Goal: Task Accomplishment & Management: Manage account settings

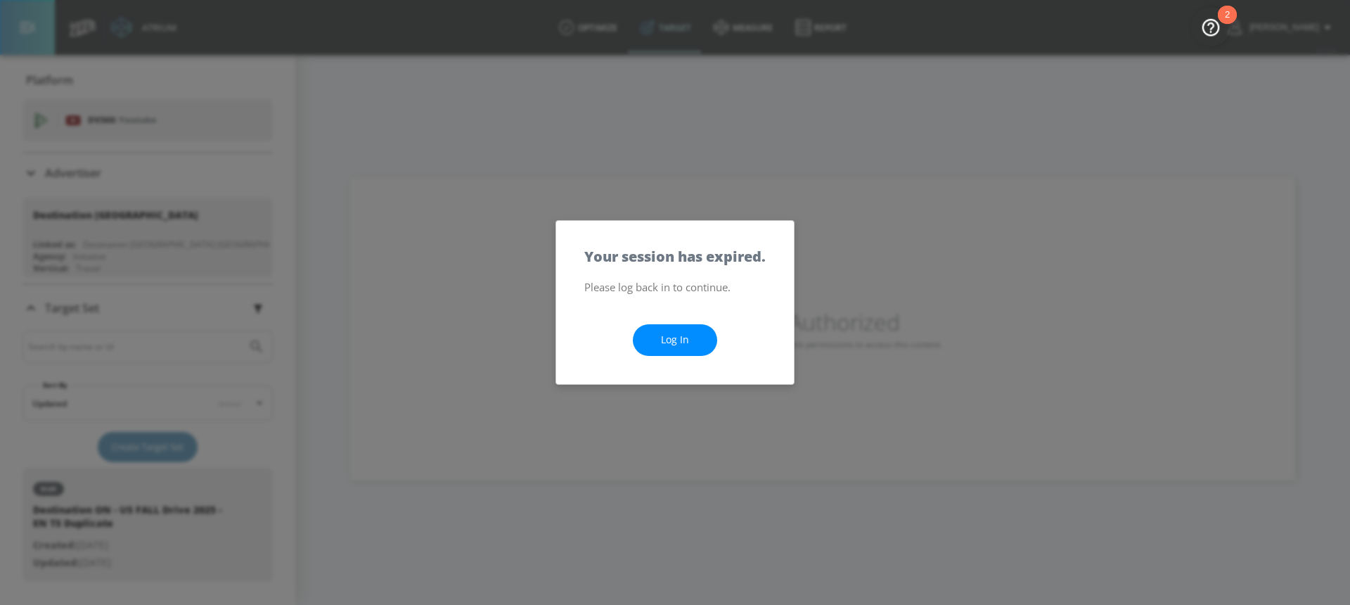
scroll to position [182, 0]
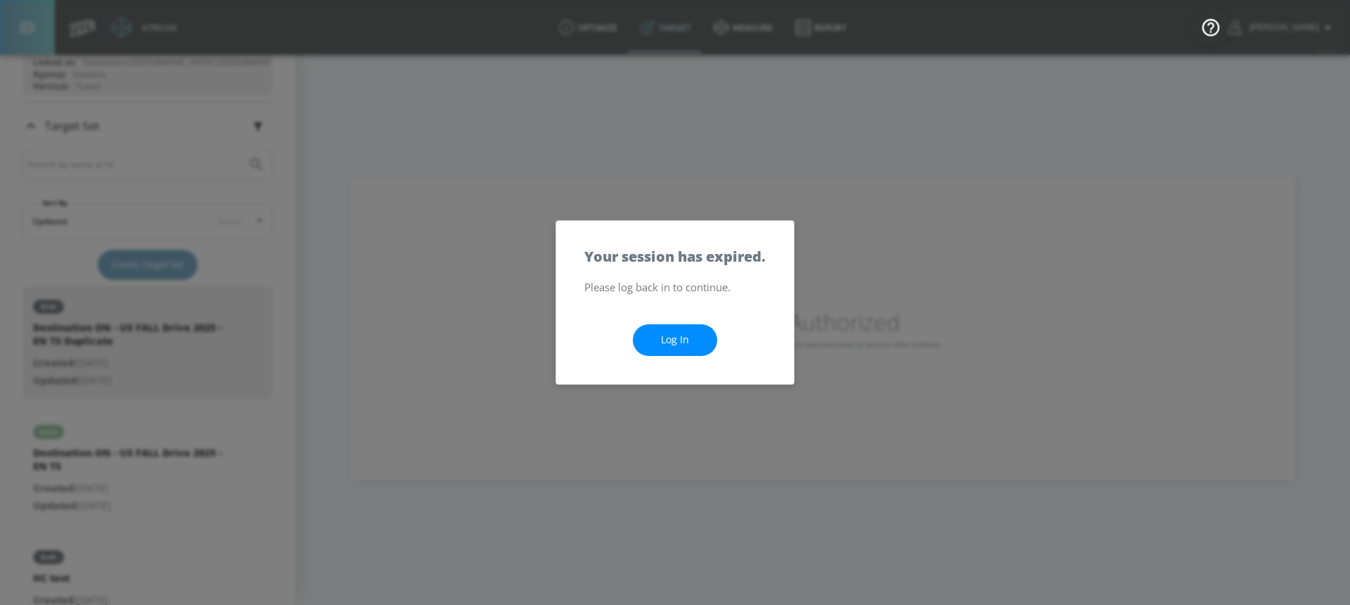
click at [660, 345] on link "Log In" at bounding box center [675, 340] width 84 height 32
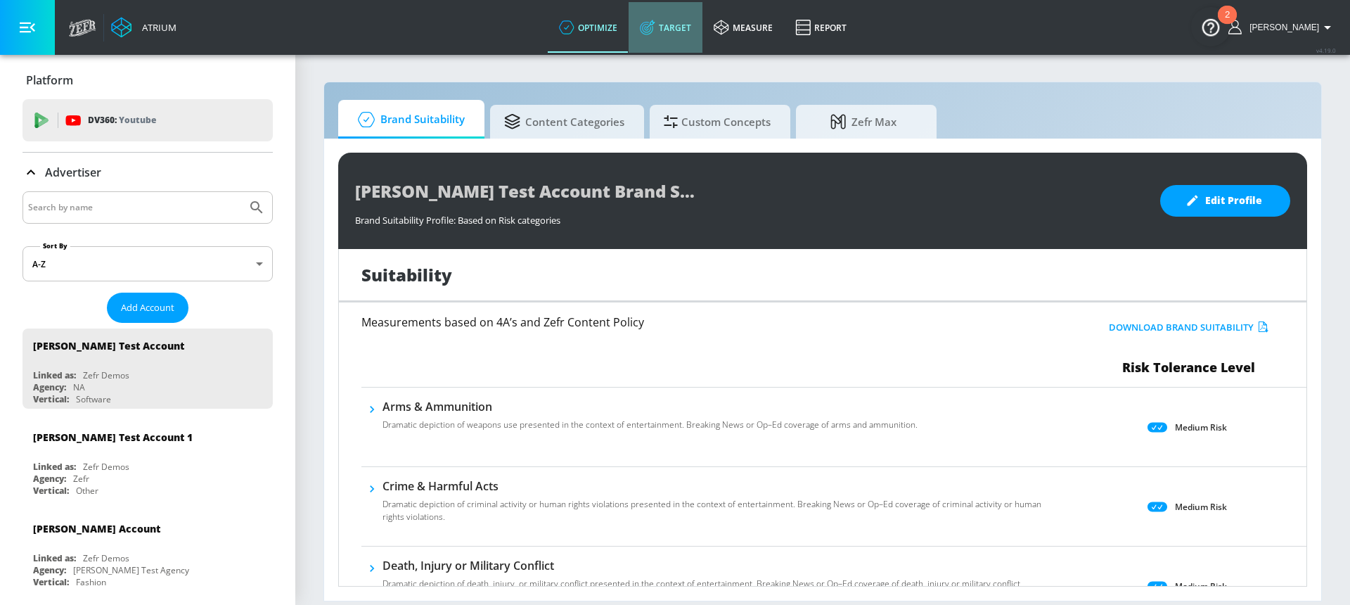
click at [696, 21] on link "Target" at bounding box center [666, 27] width 74 height 51
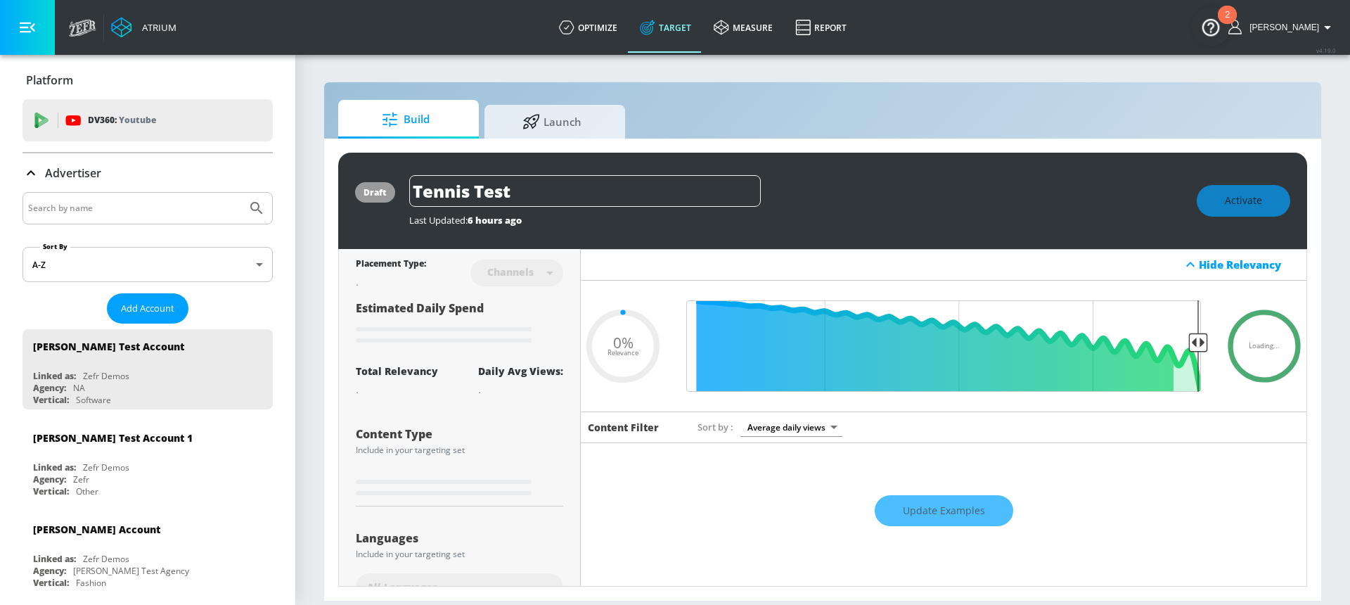
type input "0.05"
click at [132, 203] on input "Search by name" at bounding box center [134, 208] width 213 height 18
type input "destination"
type input "0.22"
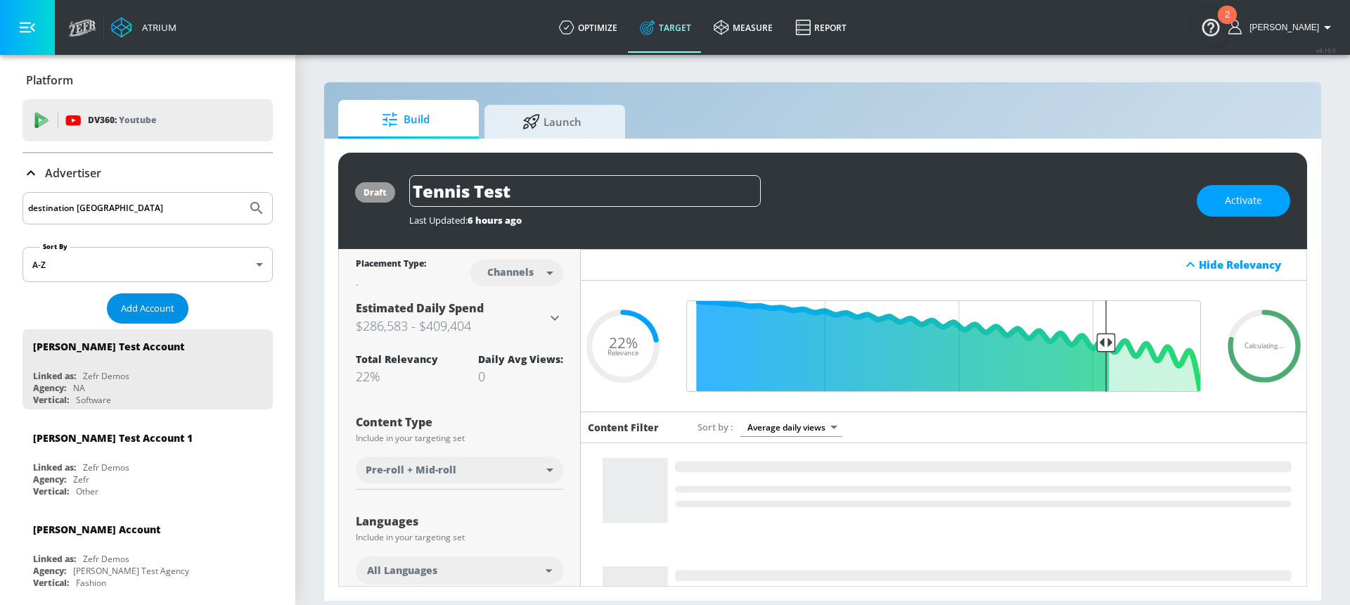
type input "destination [GEOGRAPHIC_DATA]"
click at [145, 308] on span "Add Account" at bounding box center [147, 308] width 53 height 16
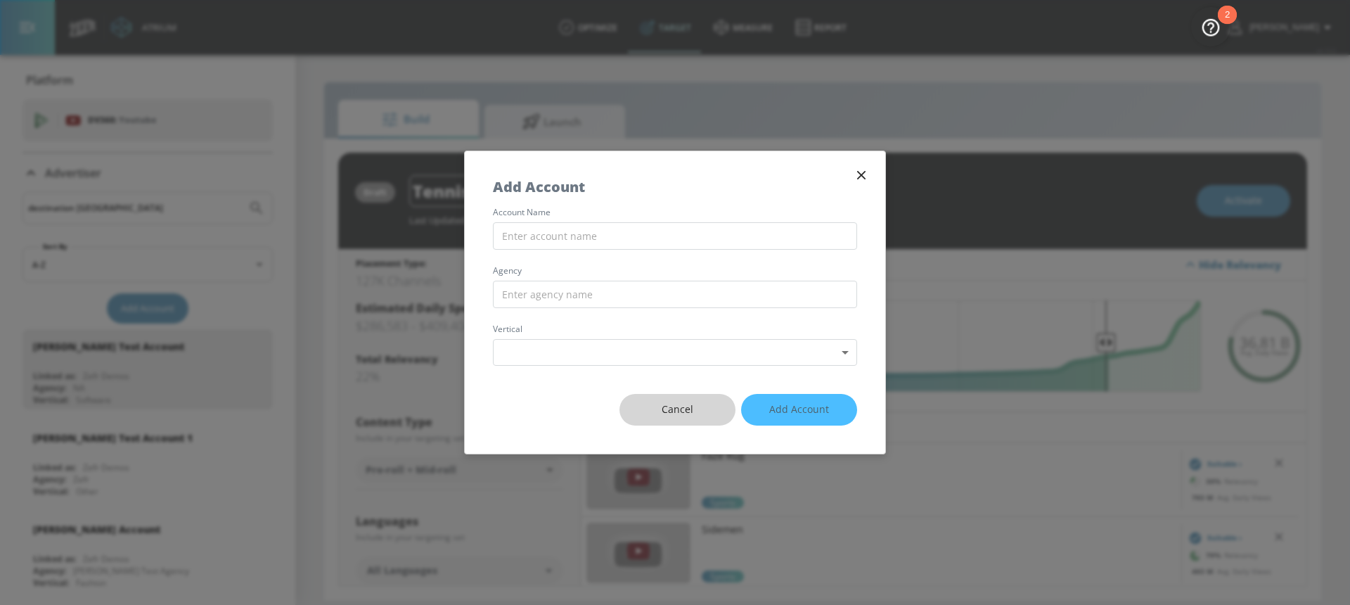
click at [673, 408] on span "Cancel" at bounding box center [678, 410] width 60 height 18
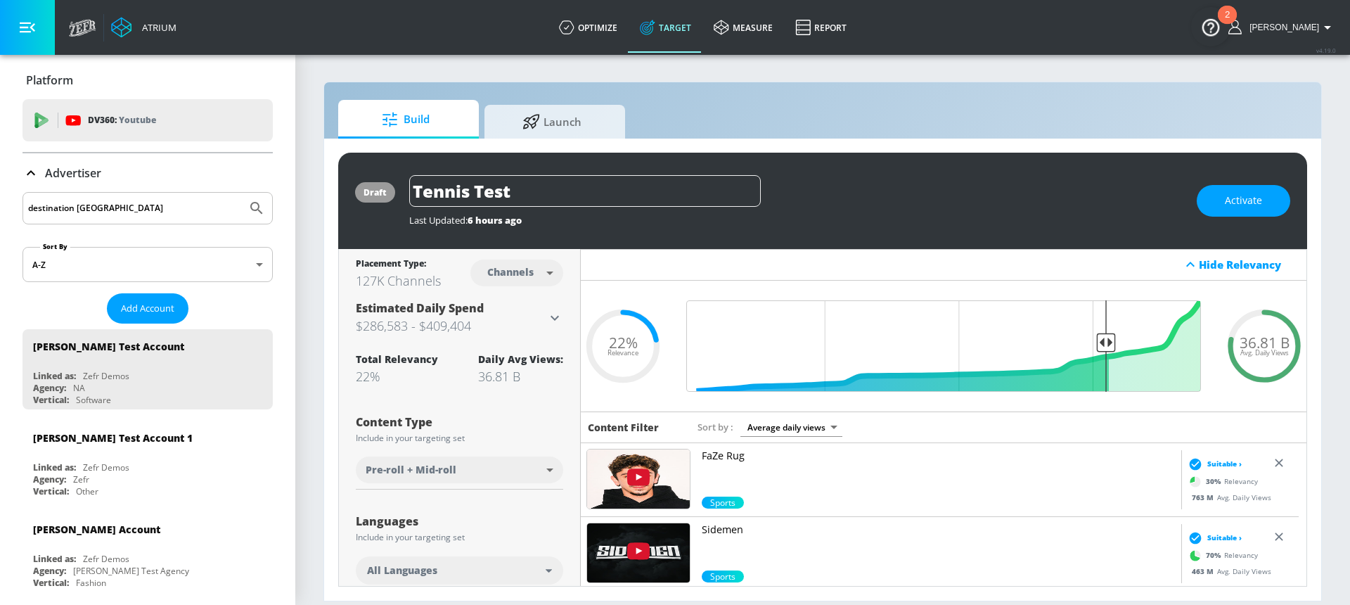
click at [248, 200] on icon "Submit Search" at bounding box center [256, 208] width 17 height 17
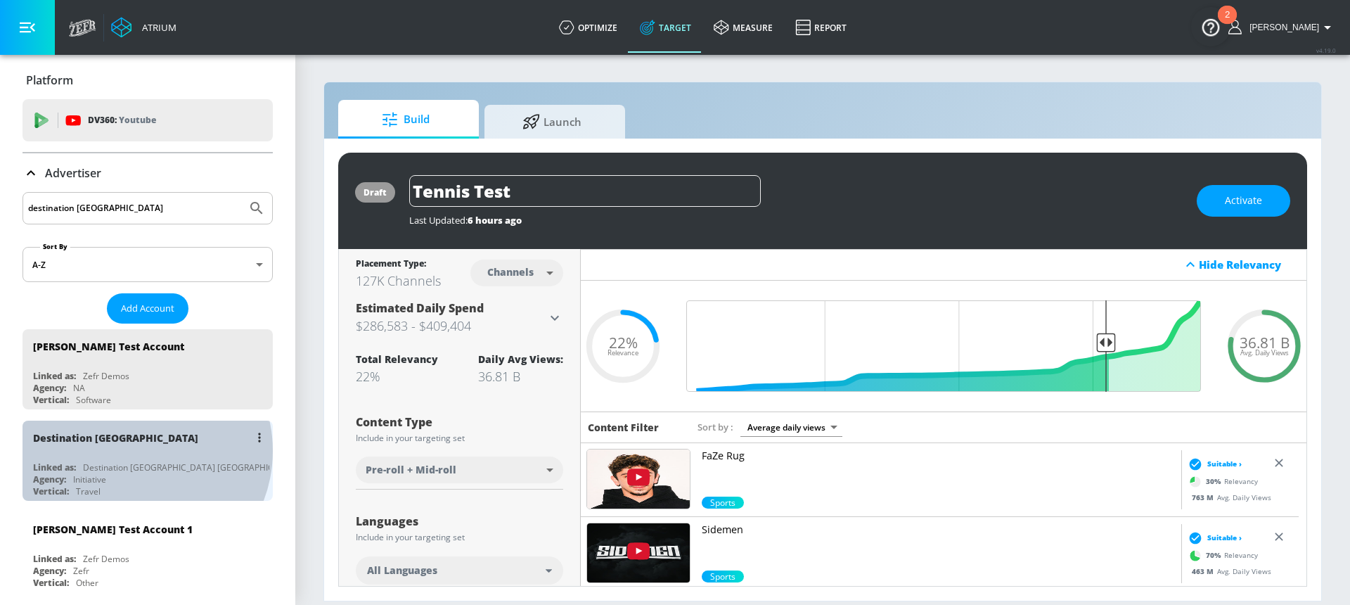
click at [134, 451] on div "Destination [GEOGRAPHIC_DATA]" at bounding box center [151, 438] width 236 height 34
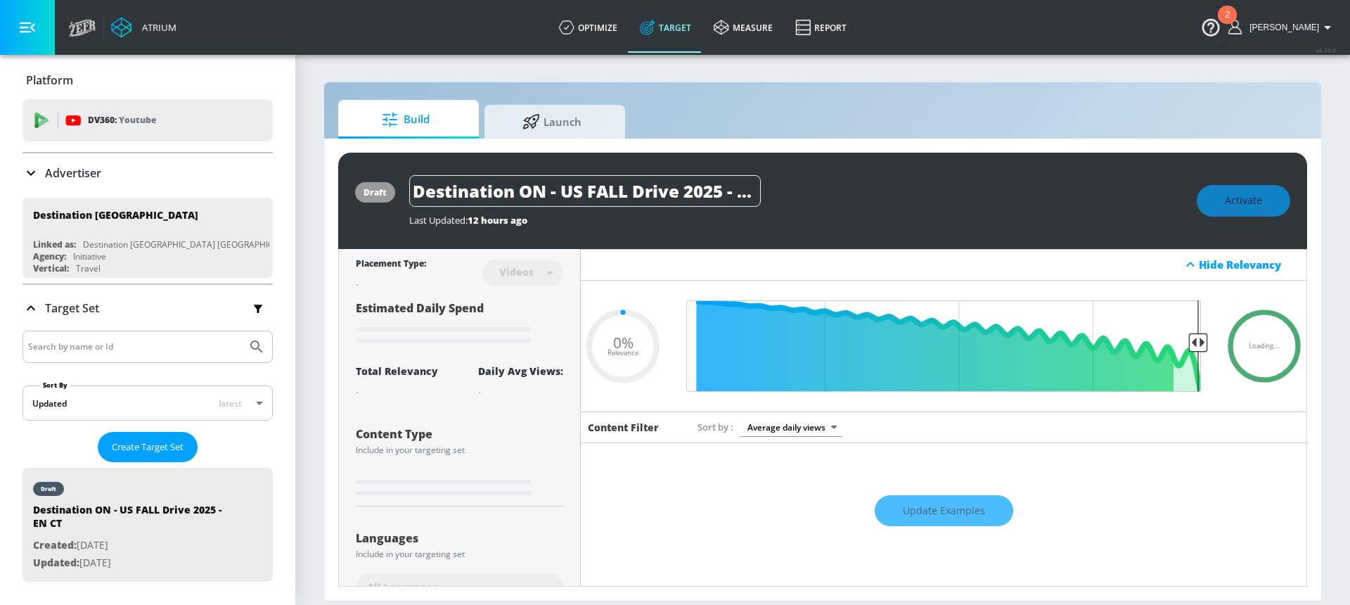
type input "0.34"
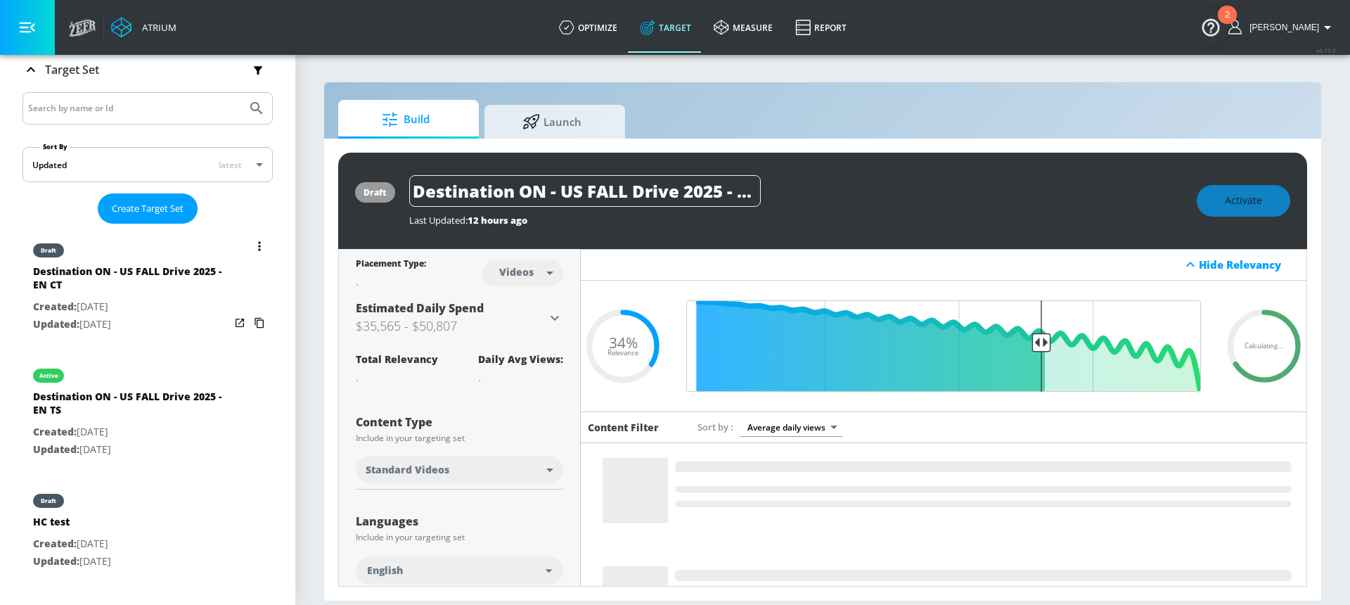
scroll to position [244, 0]
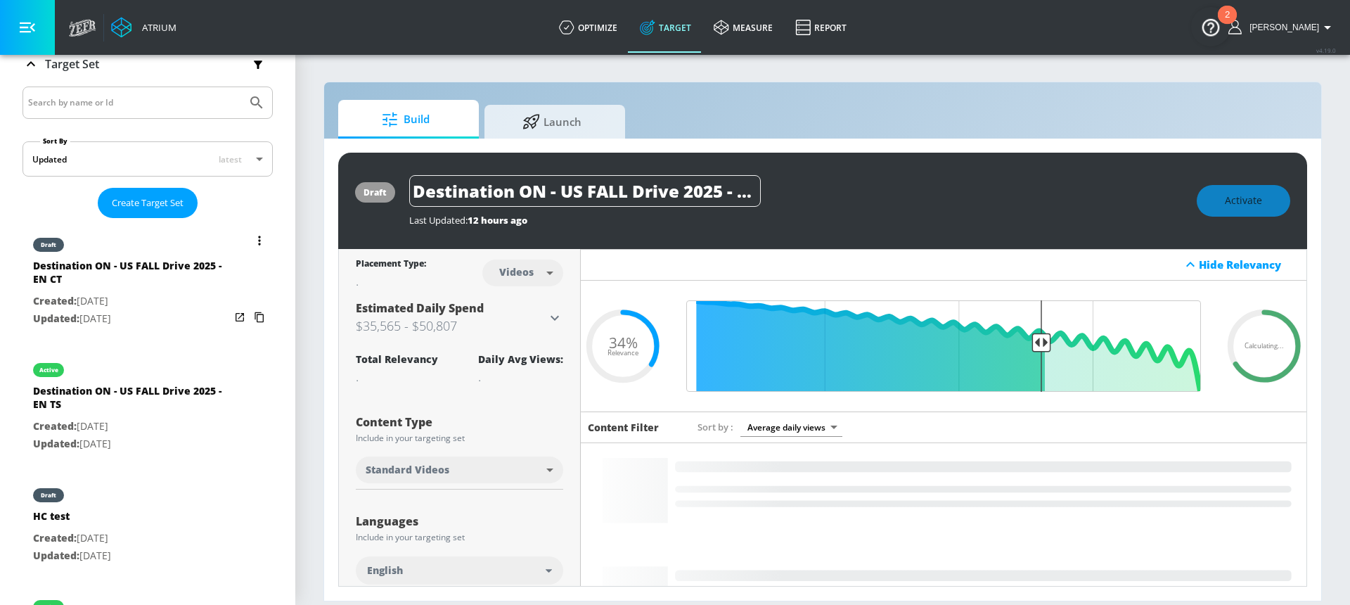
click at [136, 288] on div "Destination ON - US FALL Drive 2025 - EN CT" at bounding box center [131, 276] width 197 height 34
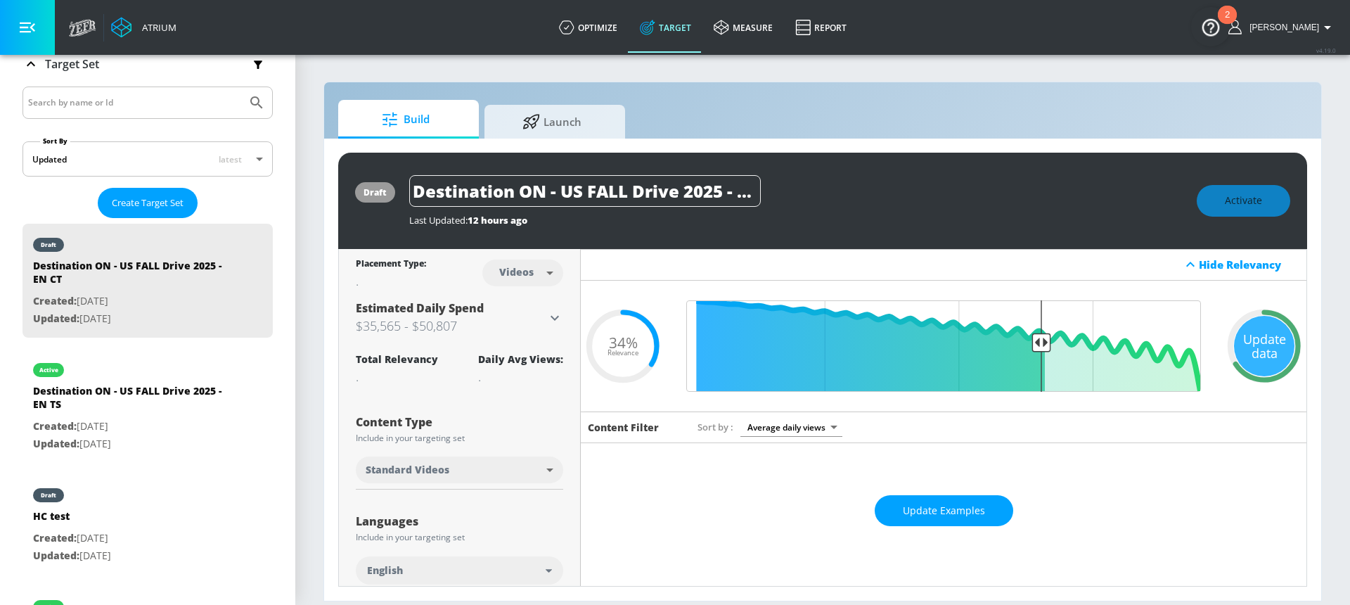
click at [515, 279] on body "Atrium optimize Target measure Report optimize Target measure Report v 4.19.0 H…" at bounding box center [675, 302] width 1350 height 605
click at [525, 307] on div "Channels" at bounding box center [520, 303] width 51 height 15
type input "channels"
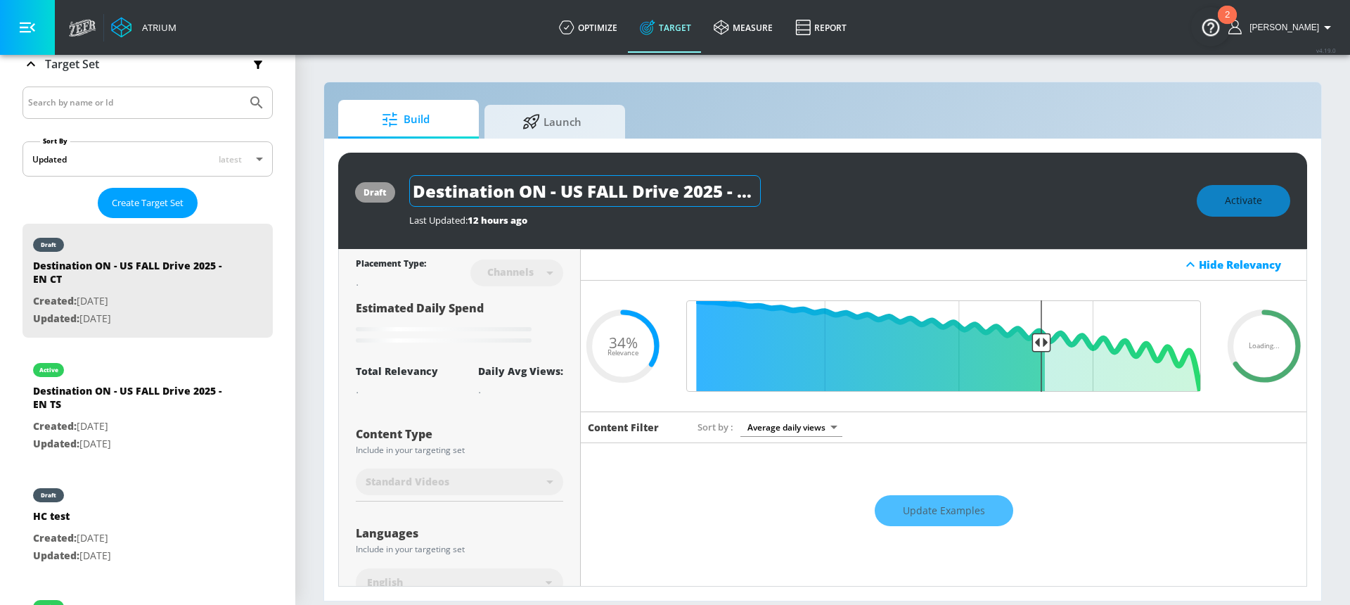
click at [592, 191] on input "Destination ON - US FALL Drive 2025 - EN CT" at bounding box center [585, 191] width 352 height 32
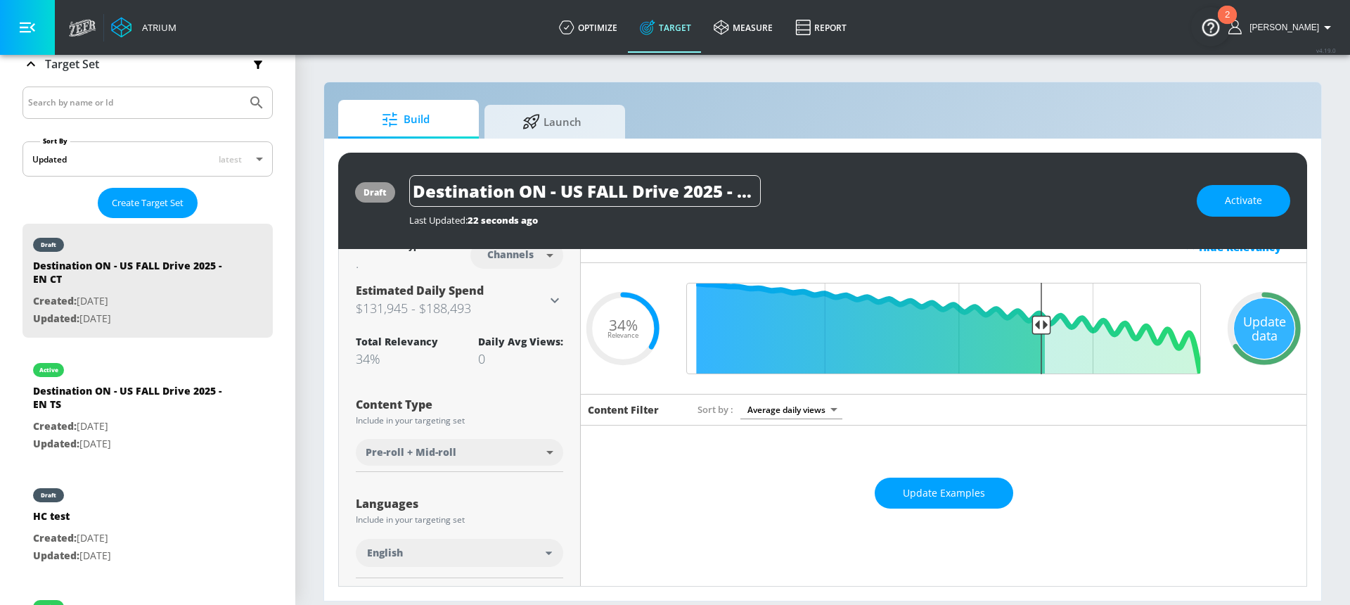
scroll to position [44, 0]
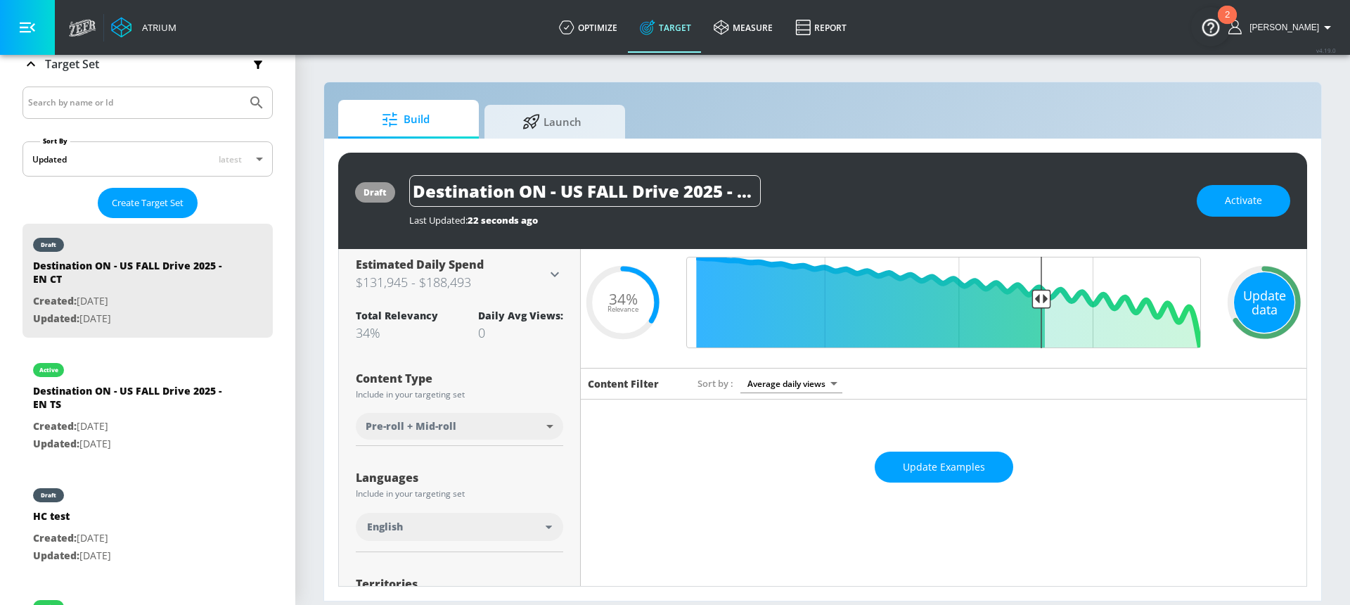
click at [1241, 292] on div "Update data" at bounding box center [1264, 302] width 60 height 60
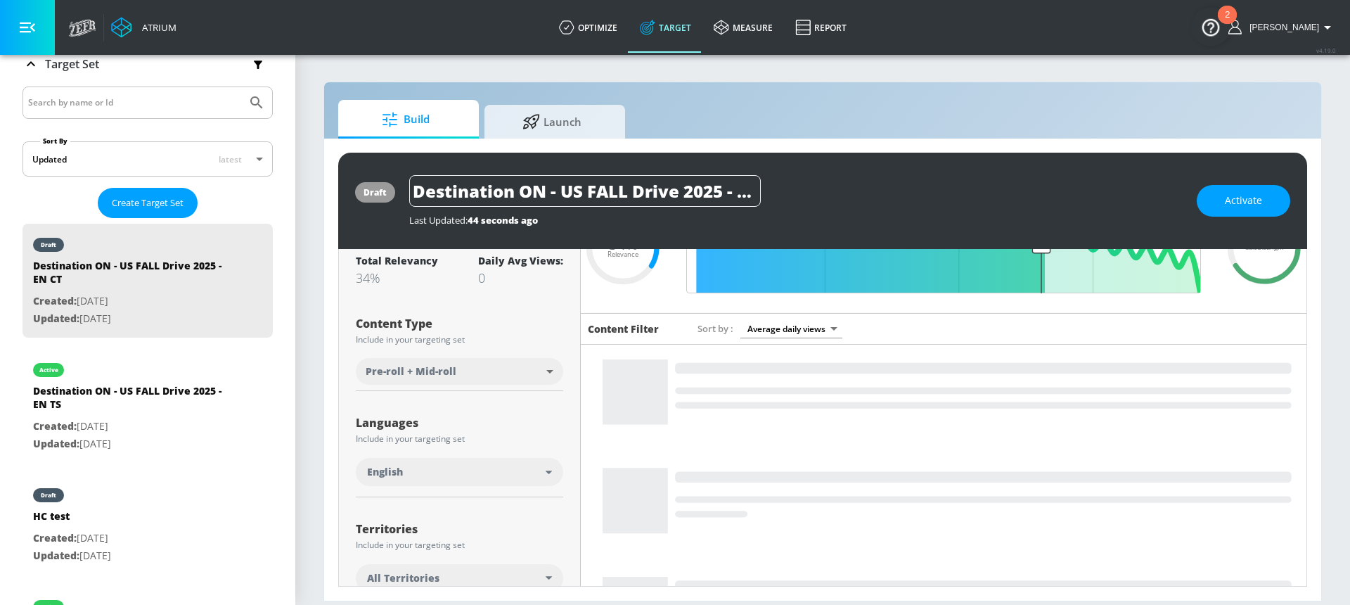
scroll to position [245, 0]
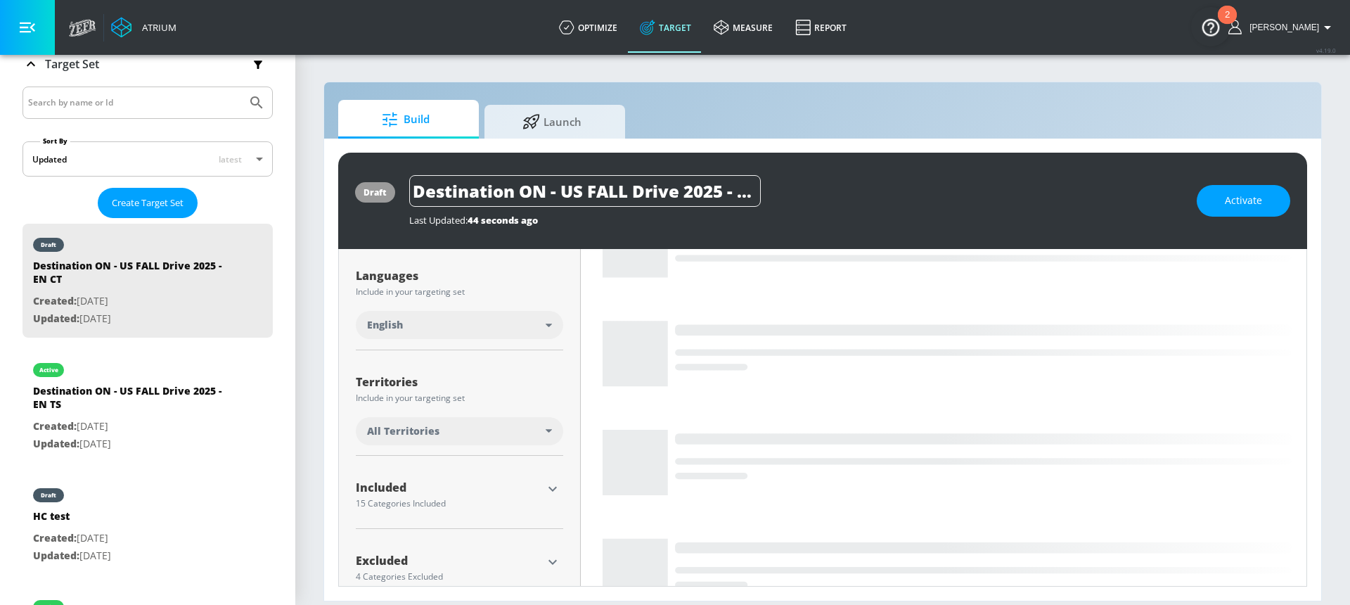
click at [525, 424] on div "All Territories" at bounding box center [456, 431] width 179 height 14
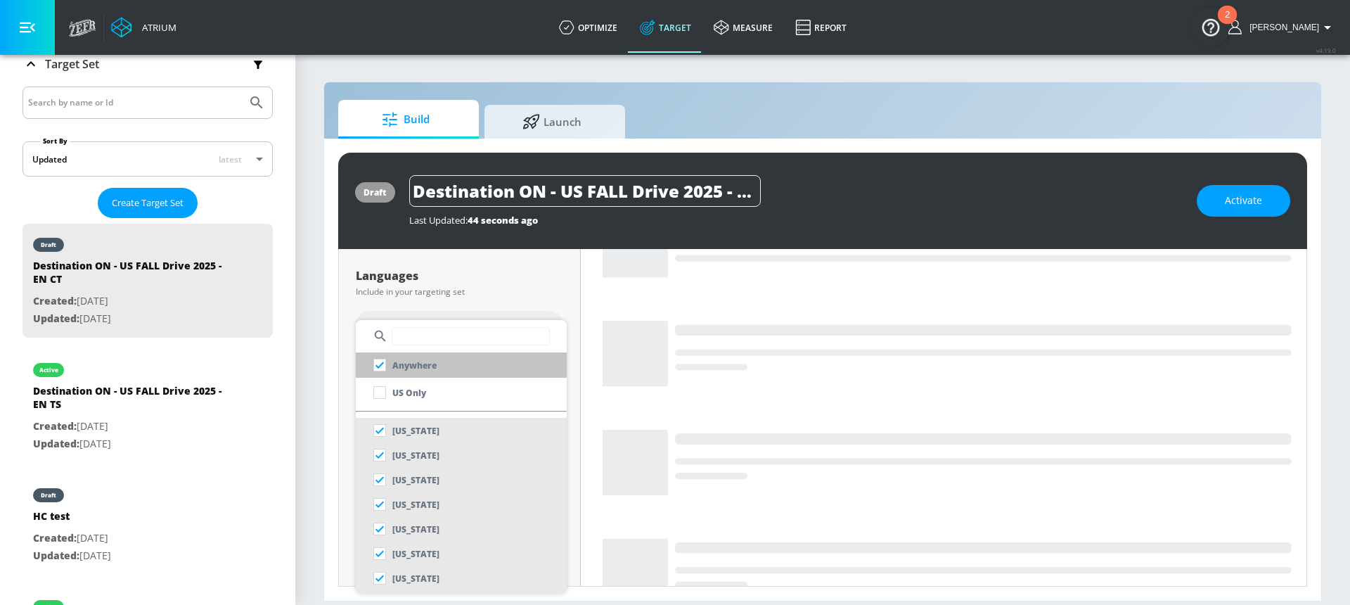
click at [376, 364] on input "checkbox" at bounding box center [379, 364] width 25 height 25
checkbox input "true"
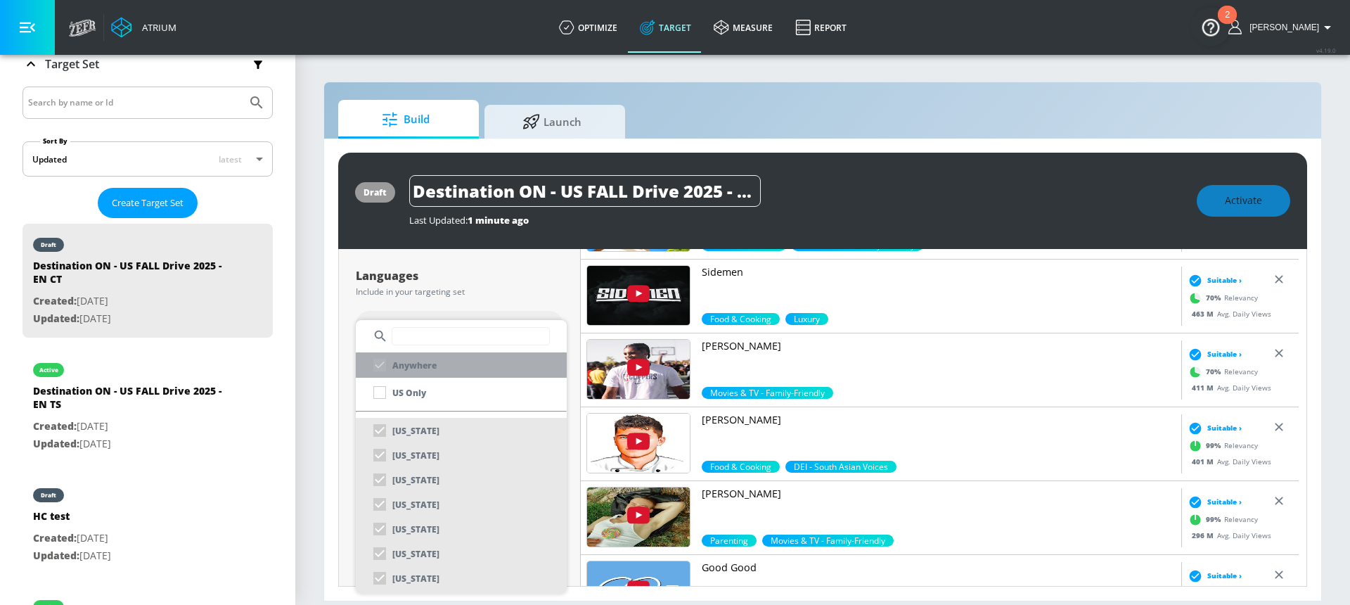
click at [383, 364] on div "Anywhere" at bounding box center [402, 364] width 70 height 25
click at [419, 340] on input "text" at bounding box center [471, 336] width 158 height 18
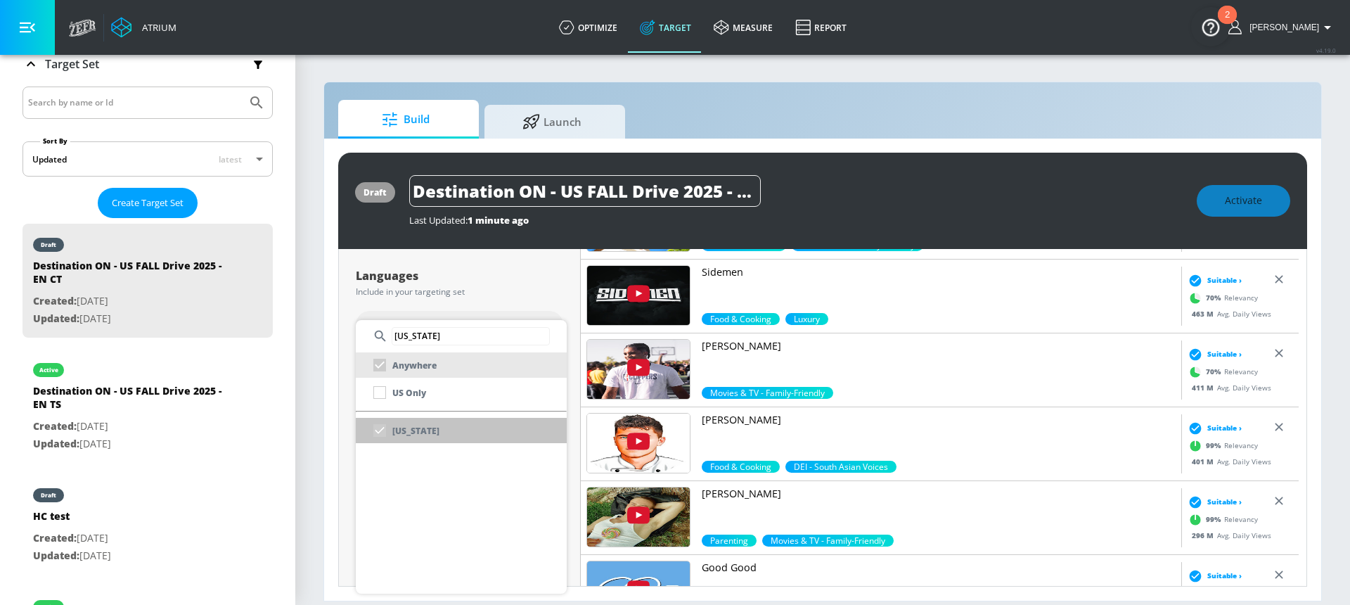
scroll to position [245, 0]
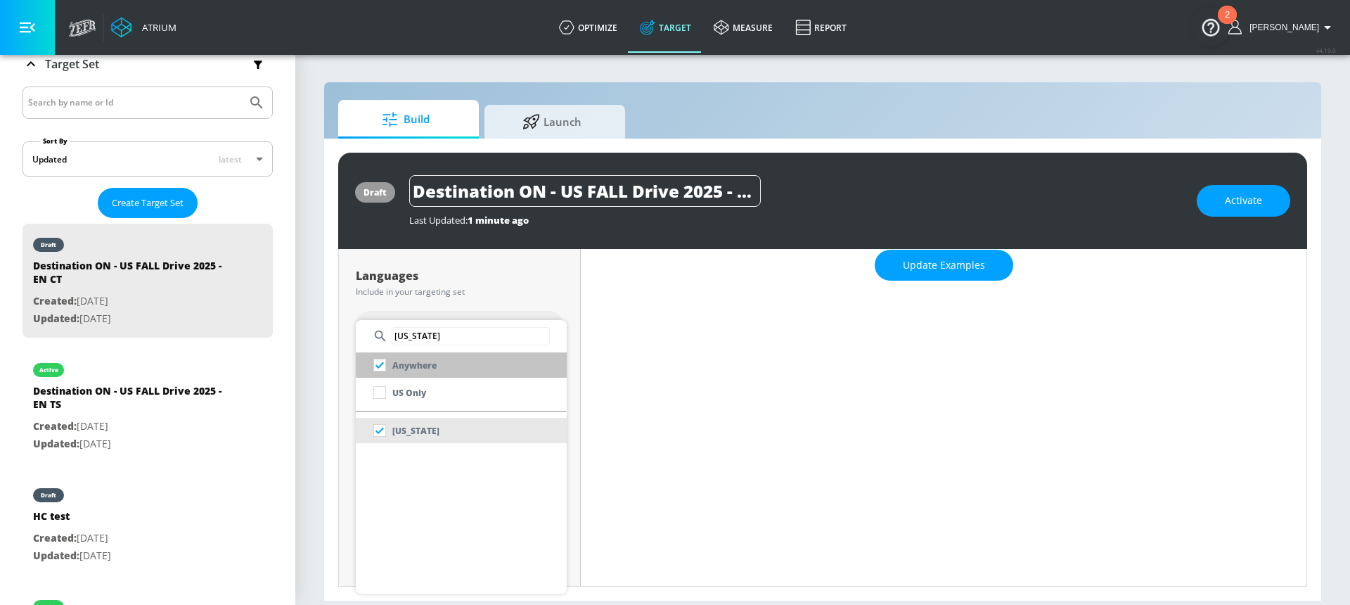
type input "ohio"
click at [380, 365] on input "checkbox" at bounding box center [379, 364] width 25 height 25
checkbox input "true"
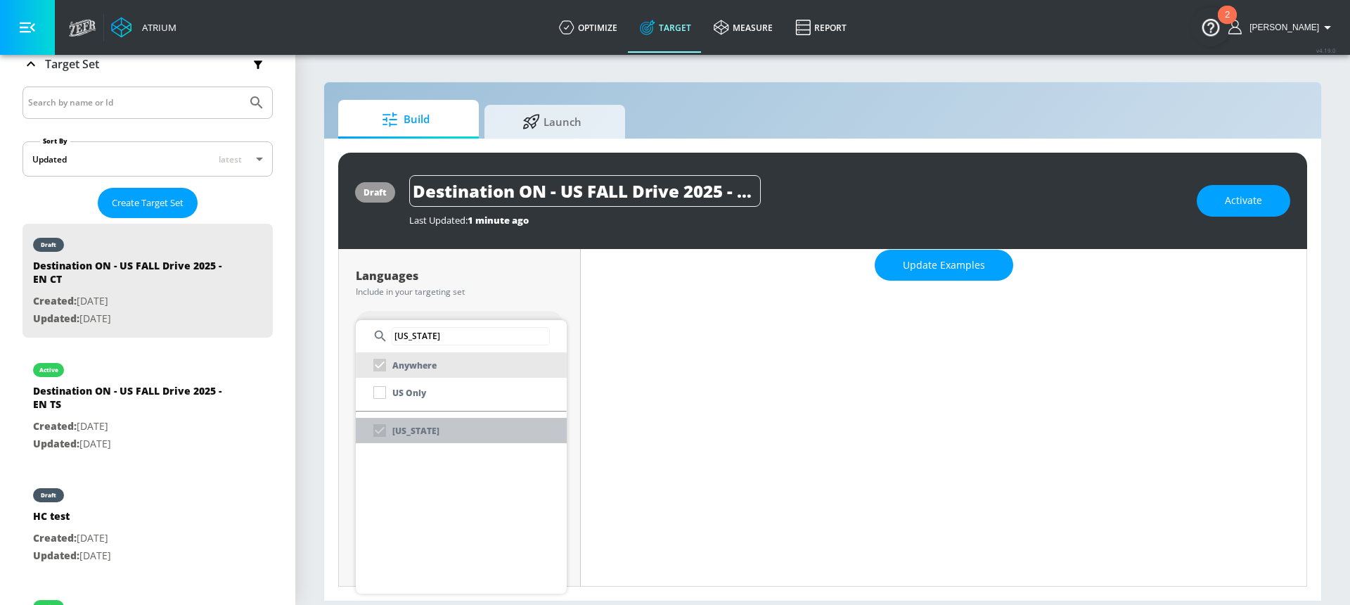
click at [387, 432] on div "Ohio" at bounding box center [403, 430] width 72 height 25
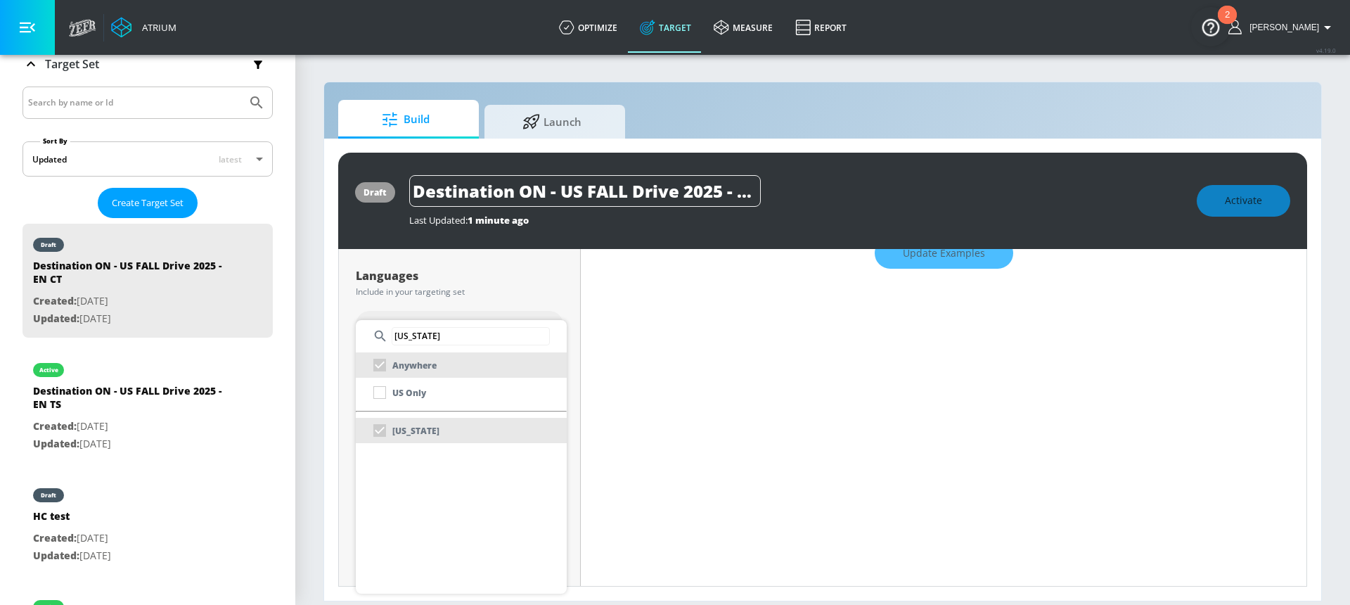
click at [471, 281] on div at bounding box center [675, 302] width 1350 height 605
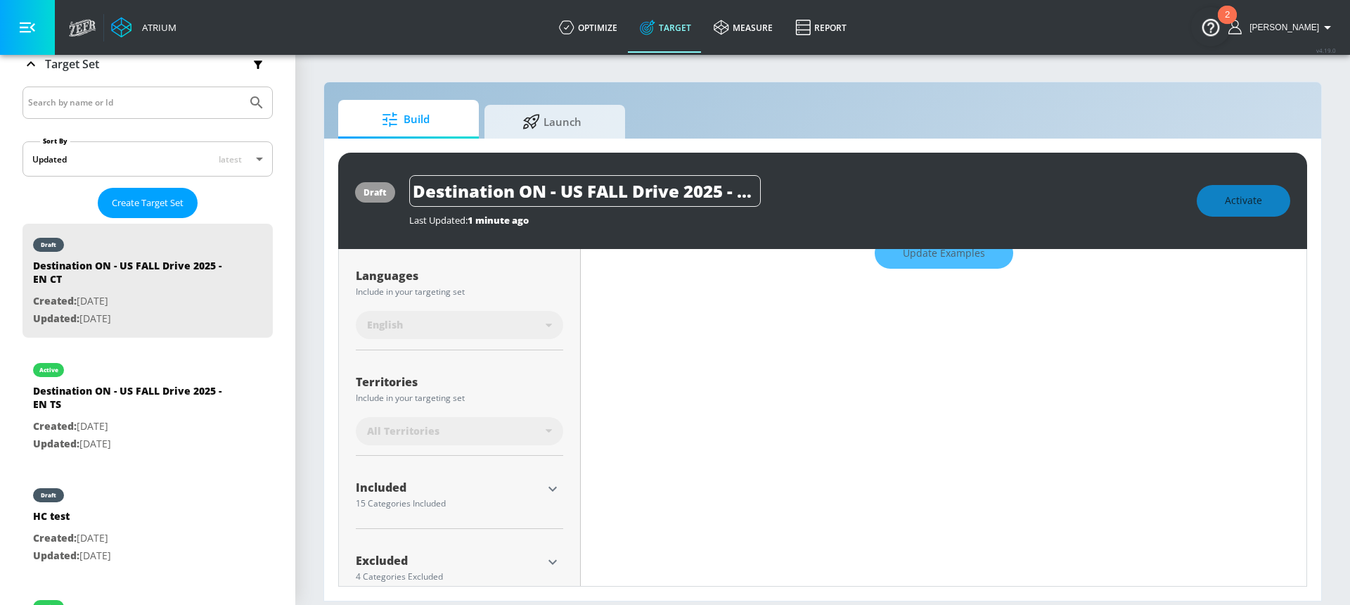
scroll to position [245, 0]
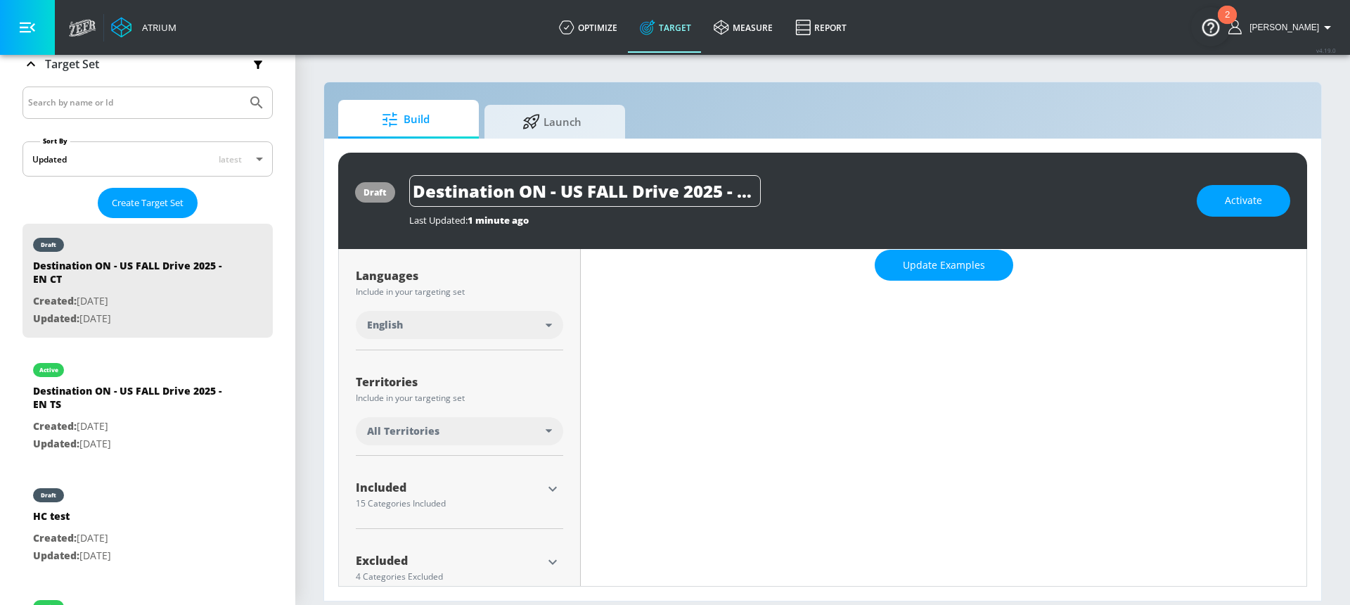
click at [452, 421] on div "All Territories" at bounding box center [459, 431] width 207 height 28
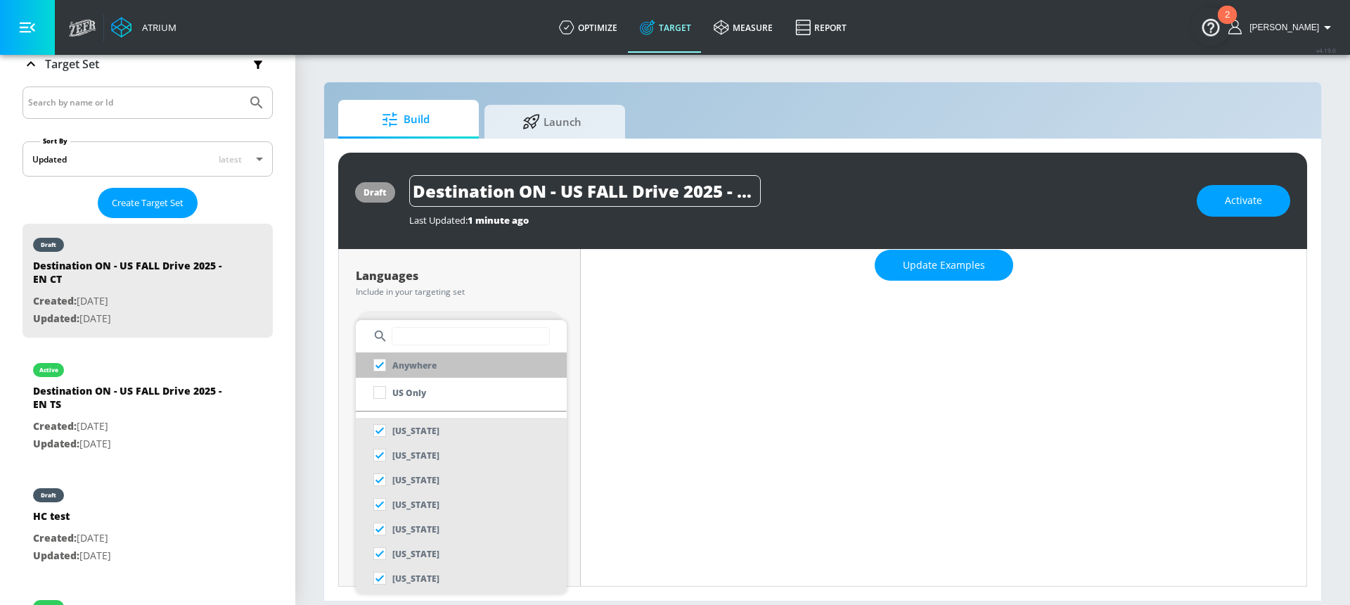
click at [382, 365] on input "checkbox" at bounding box center [379, 364] width 25 height 25
checkbox input "true"
click at [423, 339] on input "text" at bounding box center [471, 336] width 158 height 18
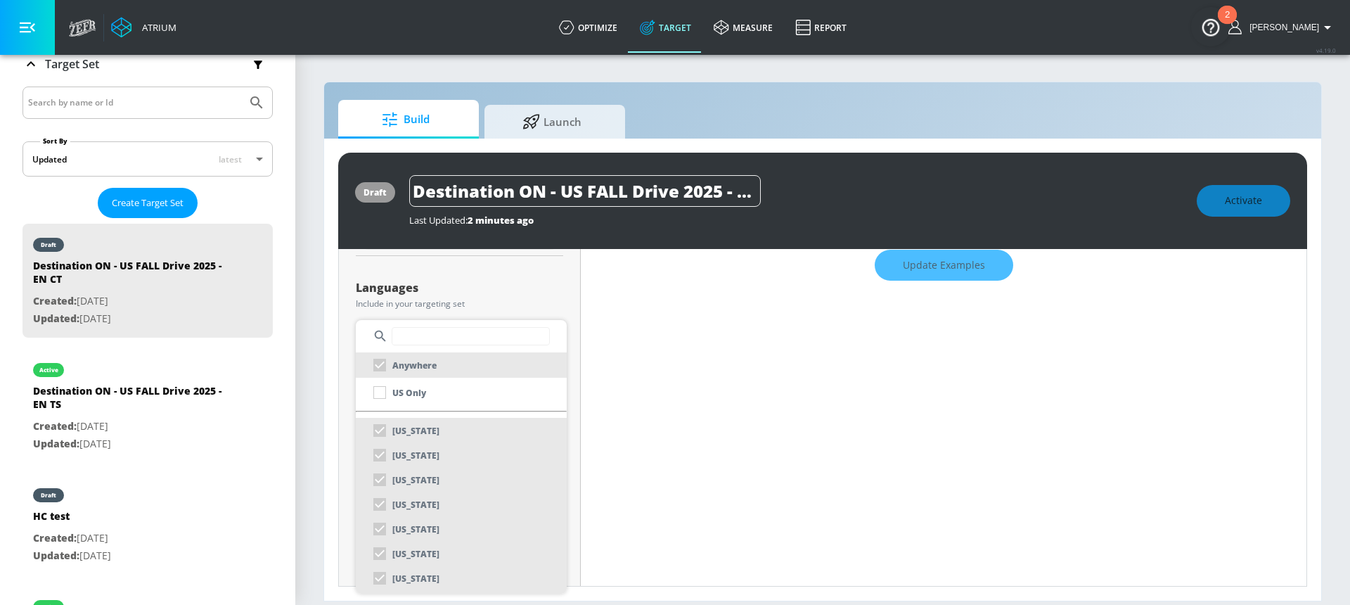
scroll to position [257, 0]
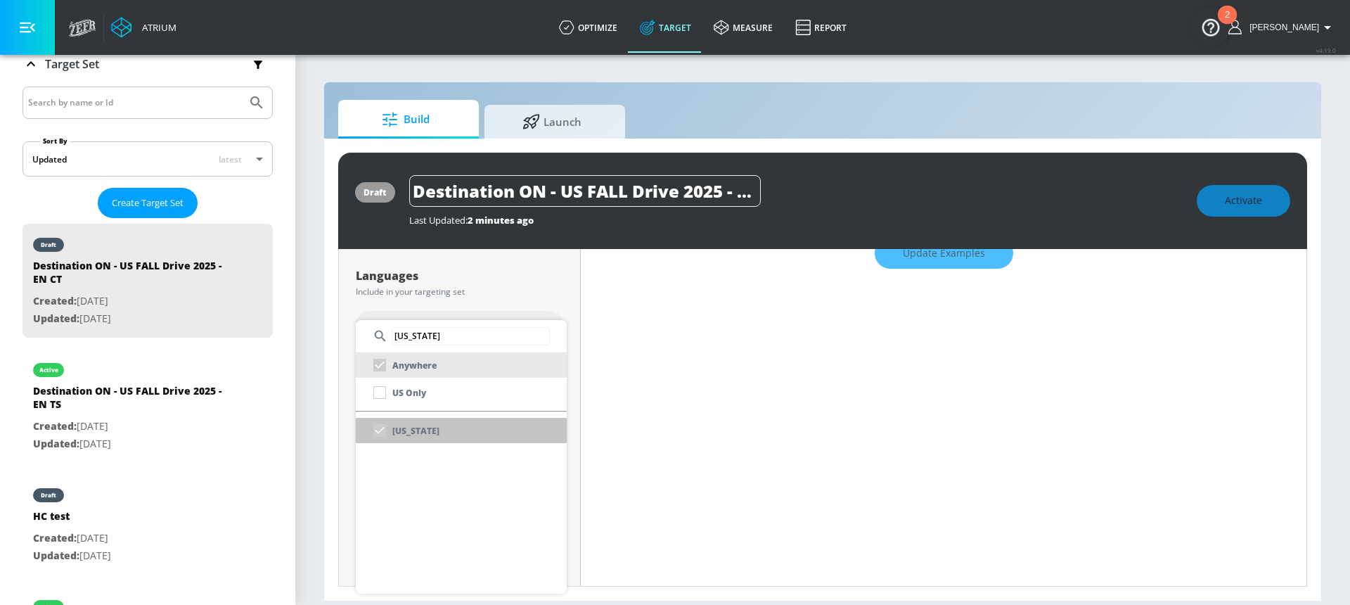
type input "ohio"
click at [391, 440] on div "Ohio" at bounding box center [403, 430] width 72 height 25
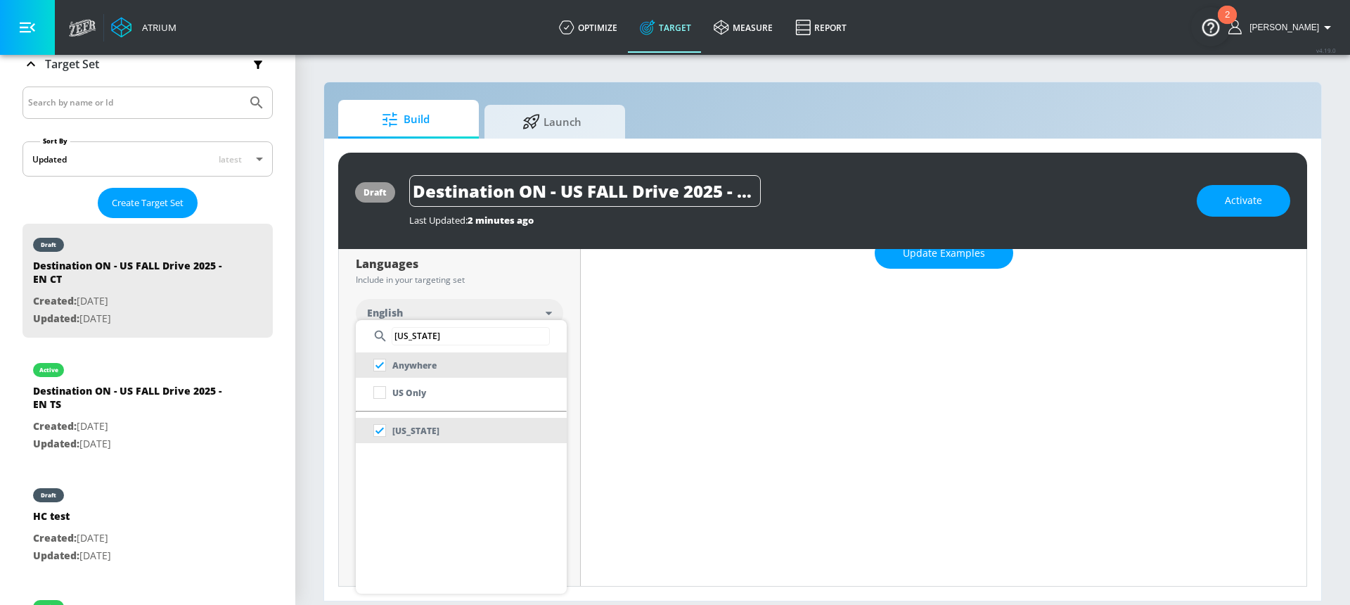
scroll to position [245, 0]
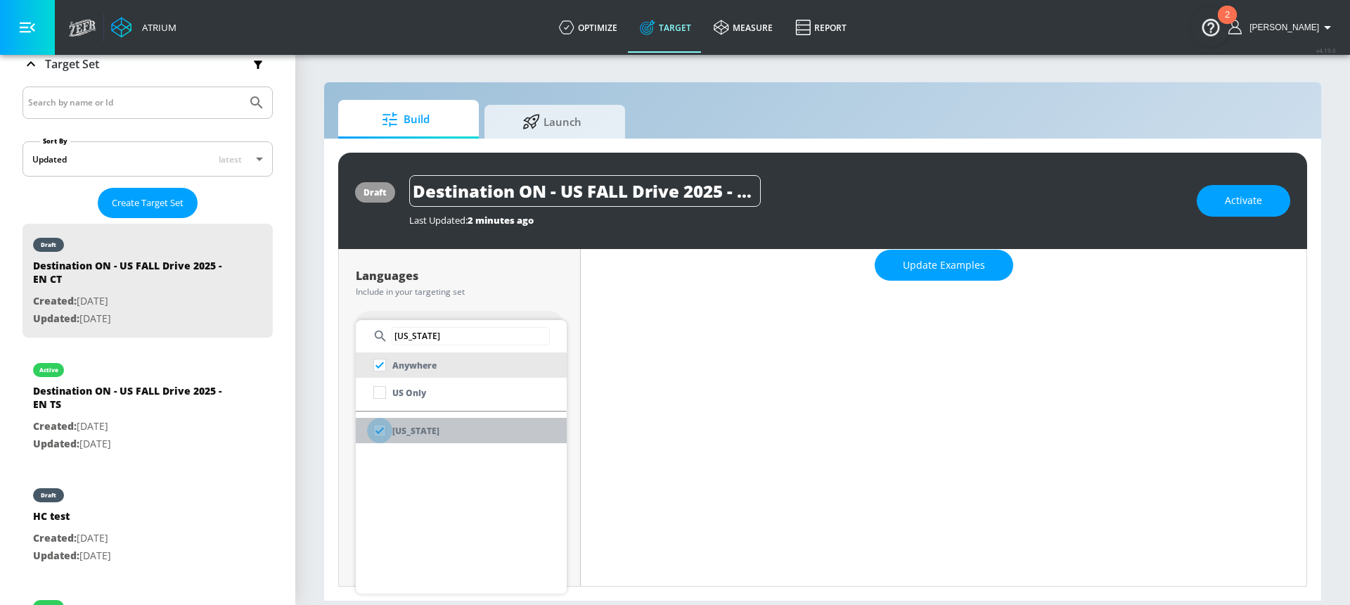
click at [390, 434] on input "checkbox" at bounding box center [379, 430] width 25 height 25
checkbox input "false"
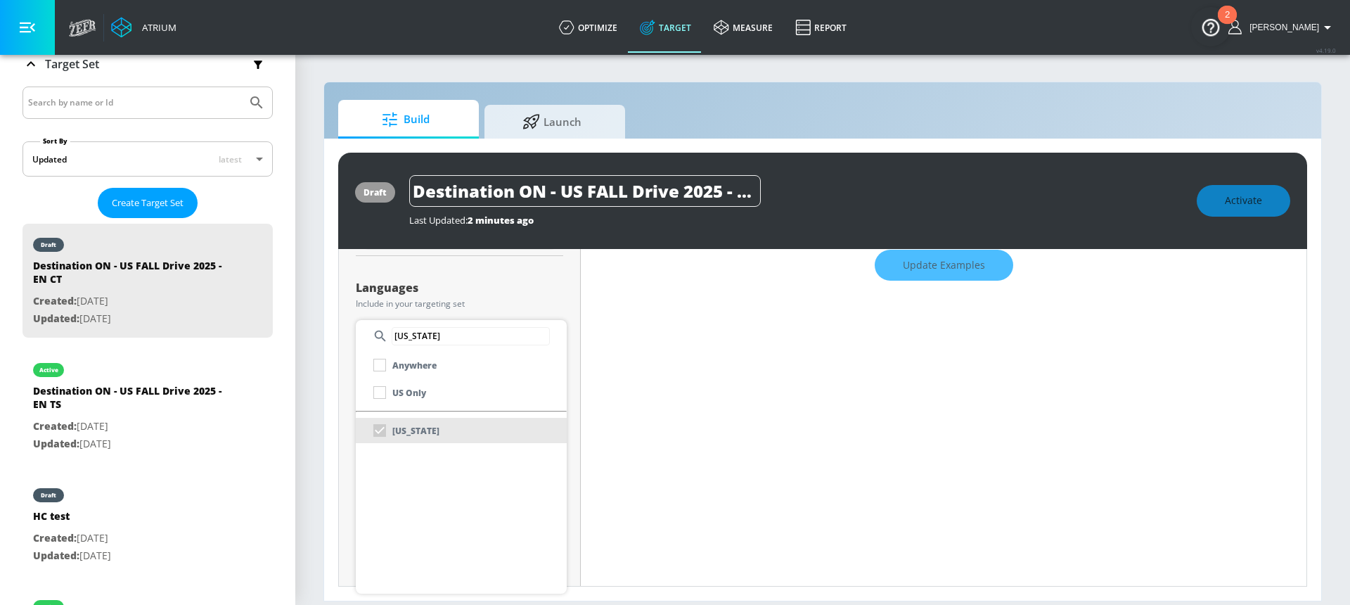
scroll to position [257, 0]
drag, startPoint x: 447, startPoint y: 341, endPoint x: 379, endPoint y: 336, distance: 67.7
click at [379, 336] on div "ohio" at bounding box center [461, 336] width 211 height 32
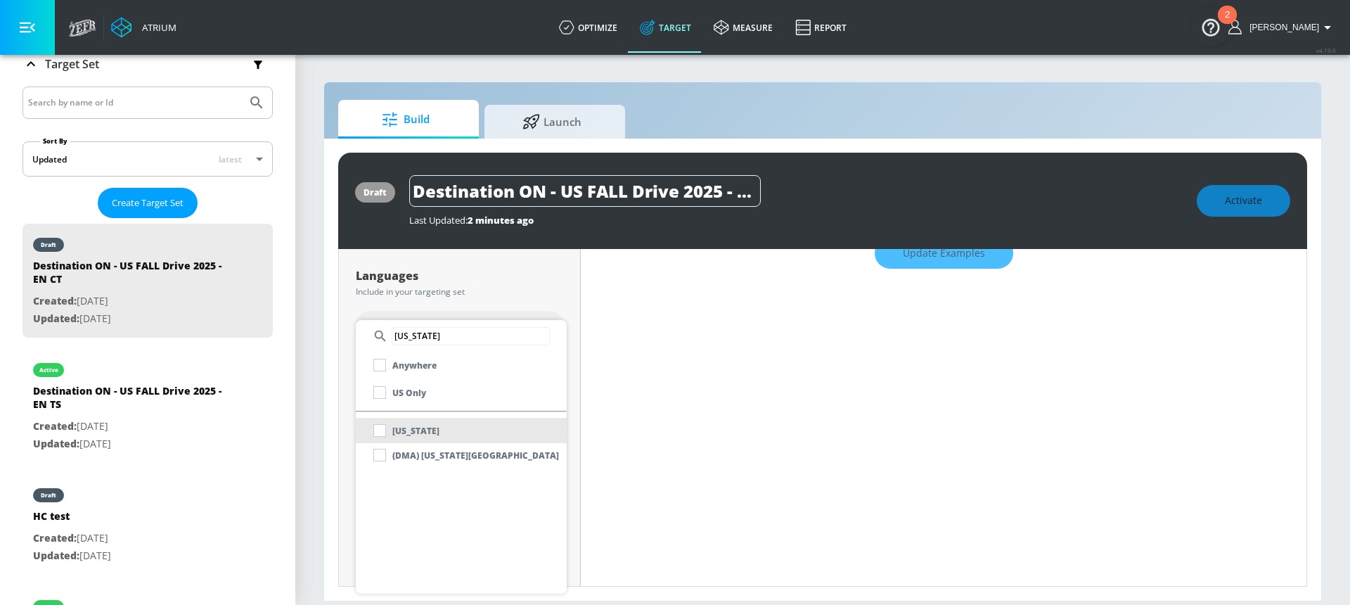
click at [380, 430] on div "New York" at bounding box center [403, 430] width 72 height 25
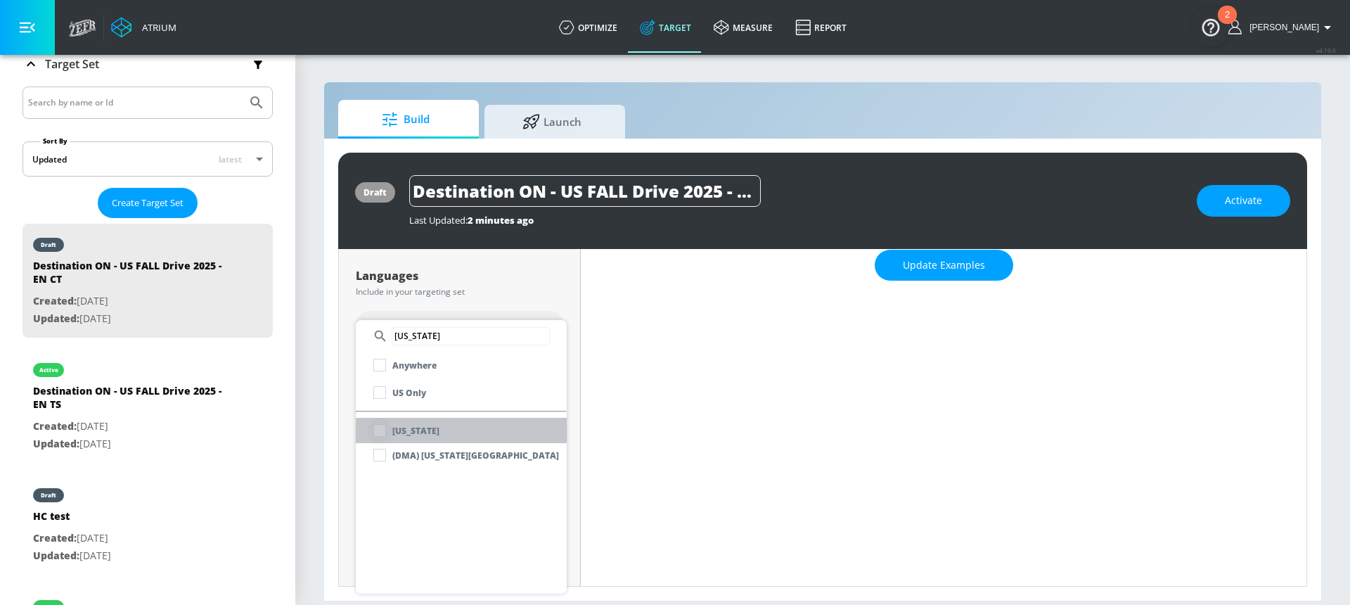
click at [383, 429] on input "checkbox" at bounding box center [379, 430] width 25 height 25
drag, startPoint x: 453, startPoint y: 329, endPoint x: 378, endPoint y: 330, distance: 74.6
click at [378, 330] on div "new york" at bounding box center [461, 336] width 211 height 32
click at [378, 330] on icon at bounding box center [380, 335] width 15 height 15
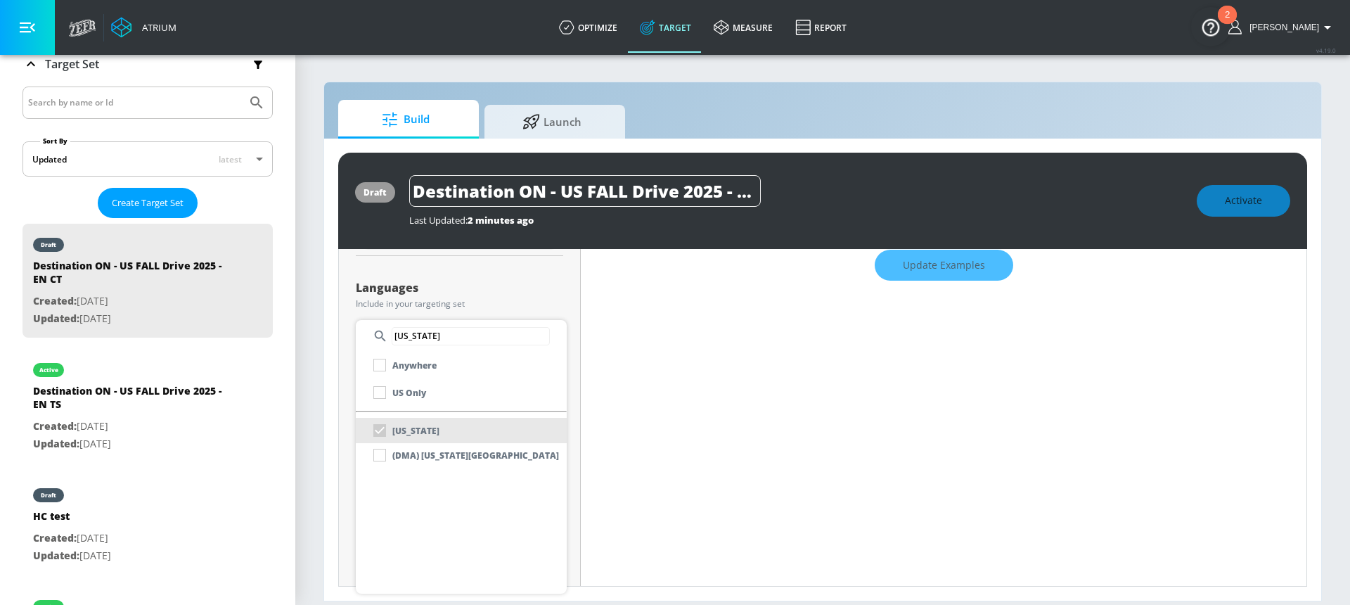
scroll to position [257, 0]
click at [448, 335] on input "new york" at bounding box center [471, 336] width 158 height 18
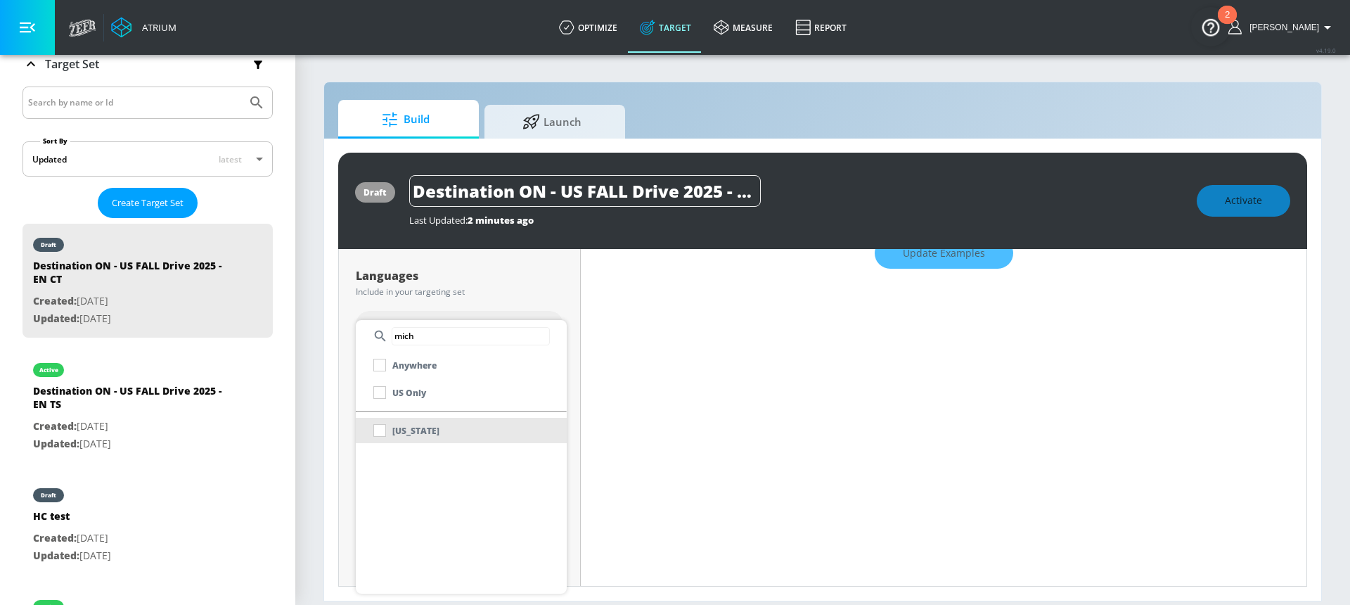
scroll to position [245, 0]
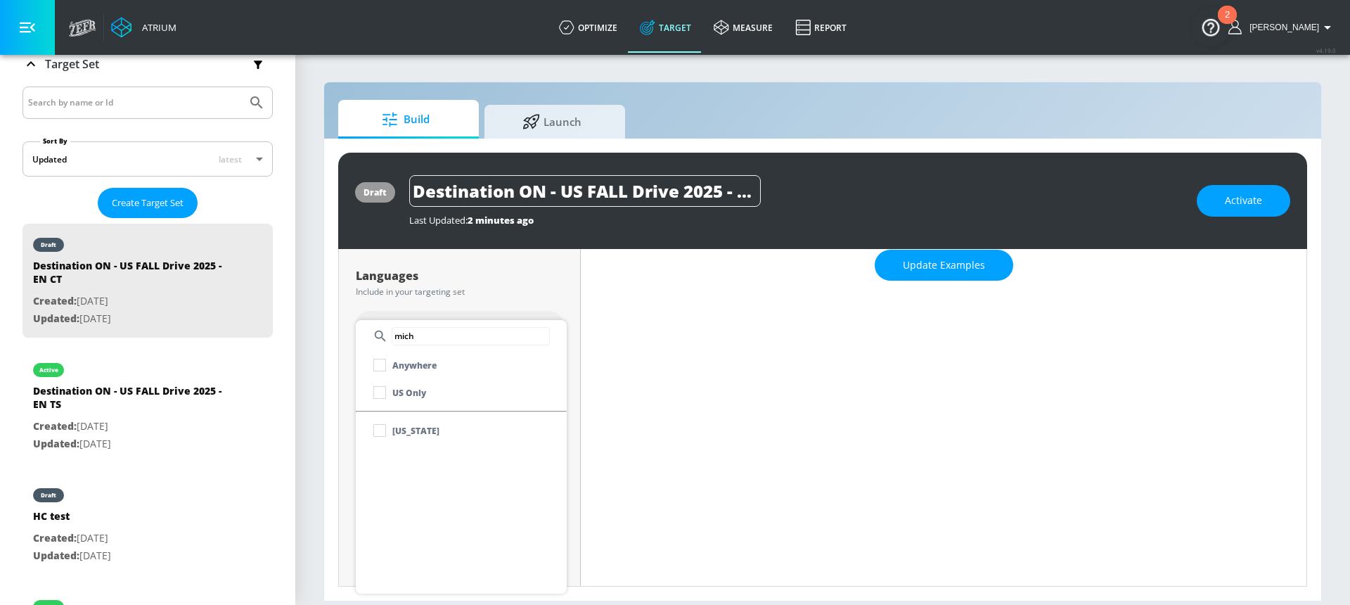
type input "mich"
click at [377, 431] on input "checkbox" at bounding box center [379, 430] width 25 height 25
click at [487, 283] on div at bounding box center [675, 302] width 1350 height 605
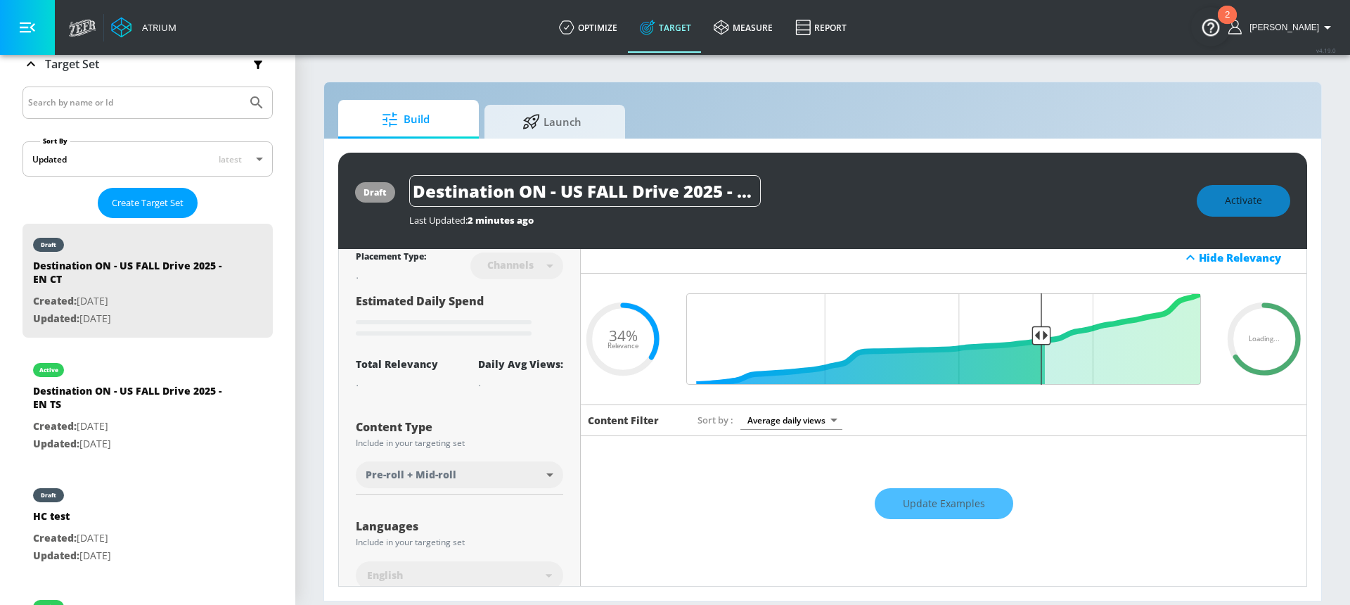
scroll to position [0, 0]
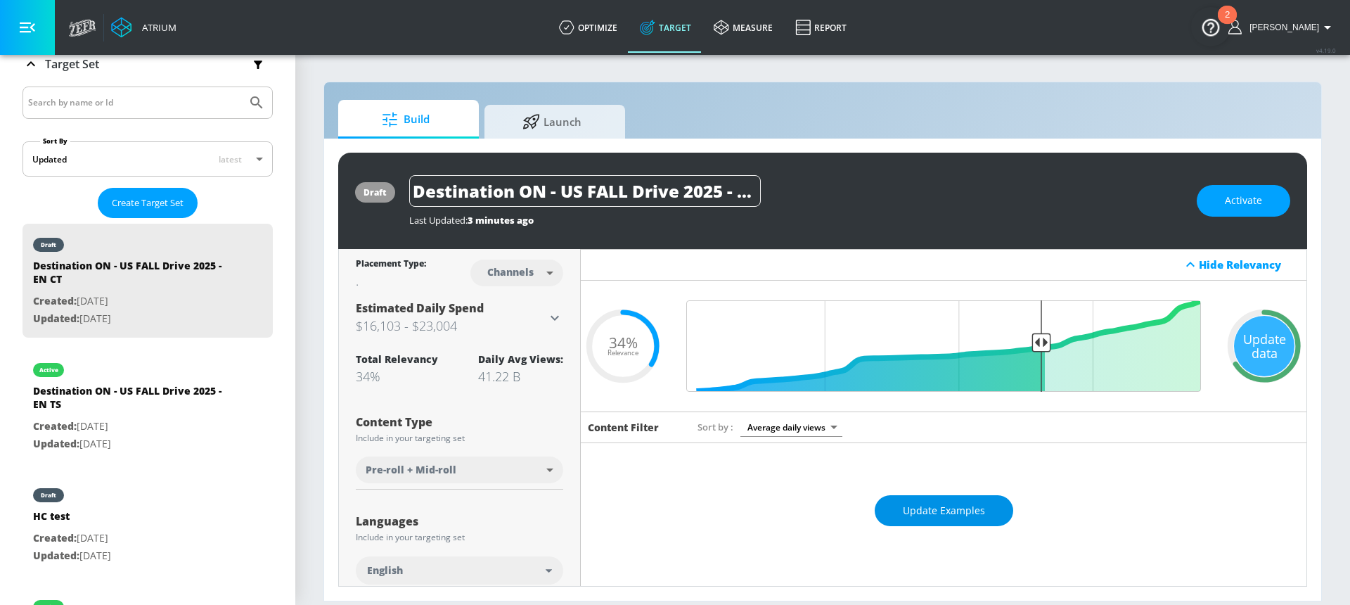
click at [960, 521] on button "Update Examples" at bounding box center [944, 511] width 139 height 32
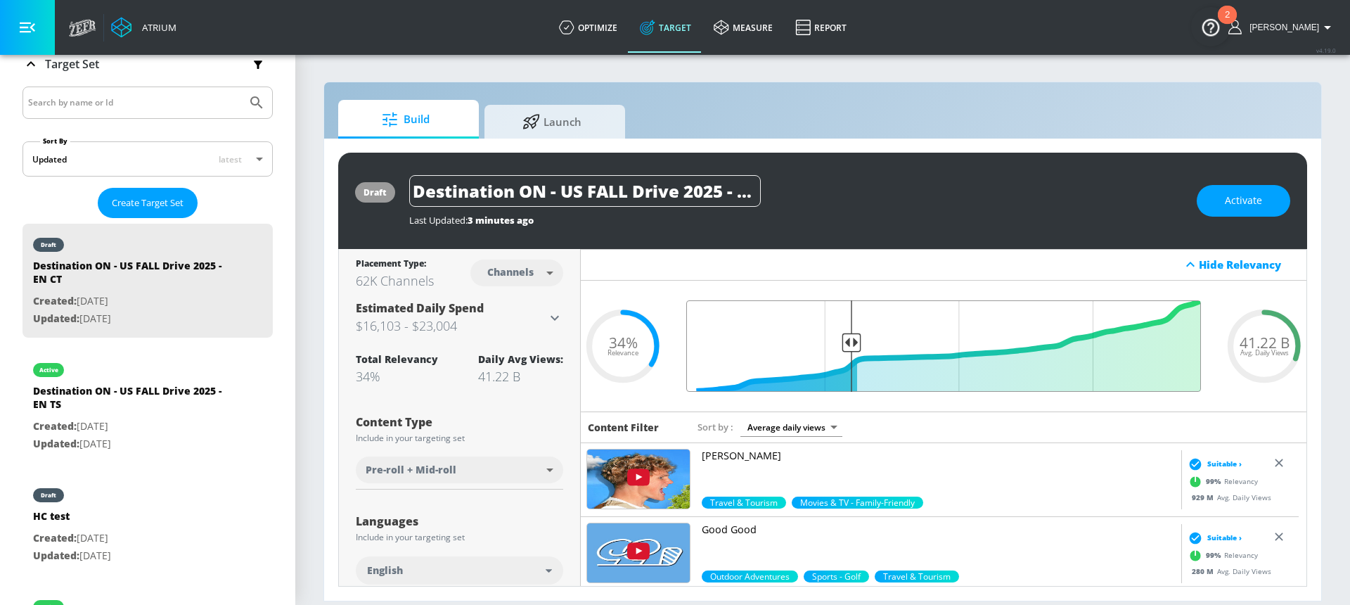
drag, startPoint x: 1032, startPoint y: 344, endPoint x: 845, endPoint y: 347, distance: 187.8
click at [845, 347] on input "Final Threshold" at bounding box center [943, 345] width 529 height 91
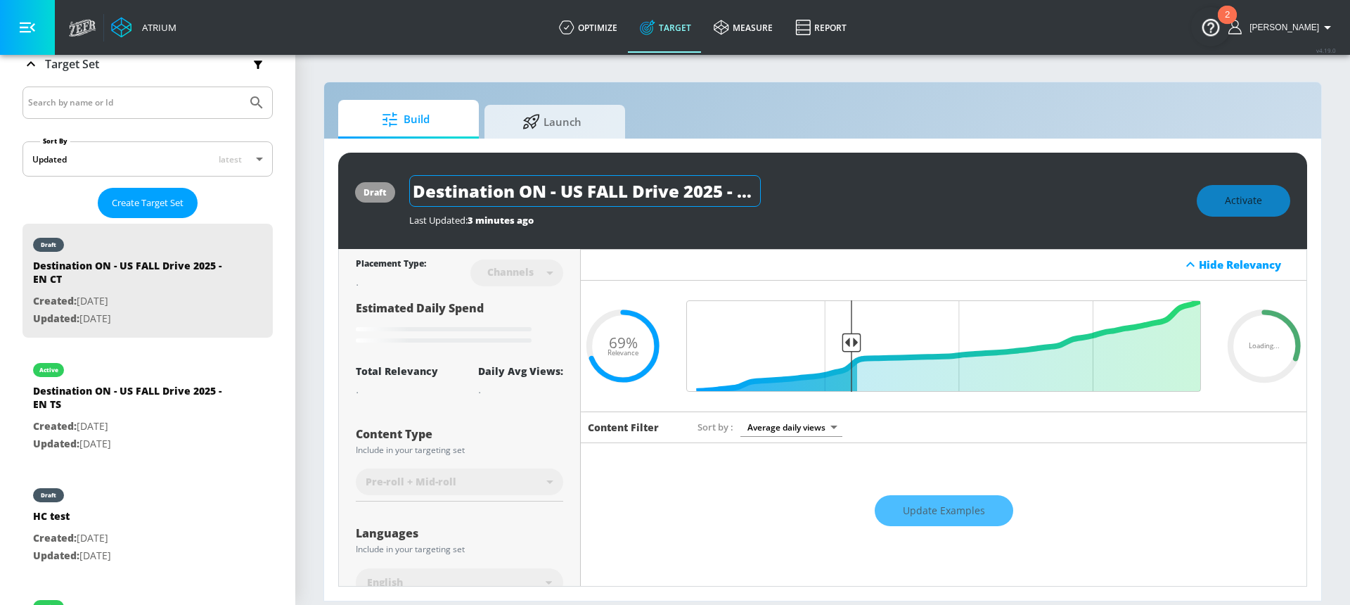
click at [632, 199] on input "Destination ON - US FALL Drive 2025 - EN CT" at bounding box center [585, 191] width 352 height 32
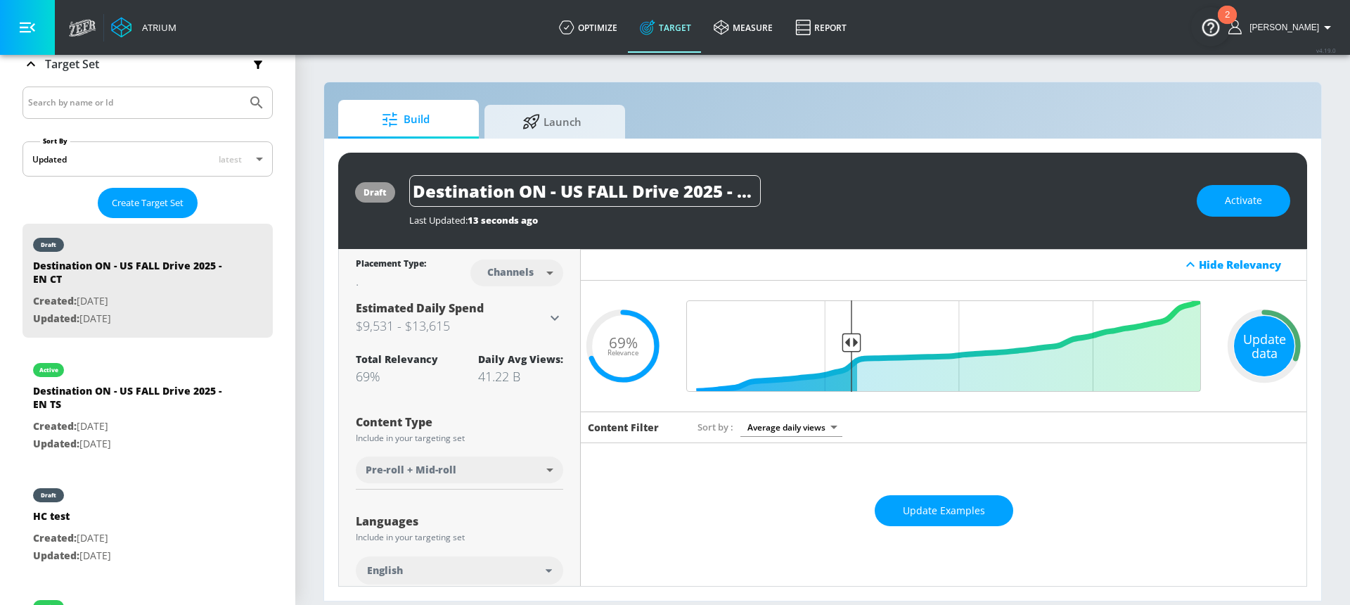
click at [1245, 343] on div "Update data" at bounding box center [1264, 346] width 60 height 60
click at [892, 506] on button "Update Examples" at bounding box center [944, 511] width 139 height 32
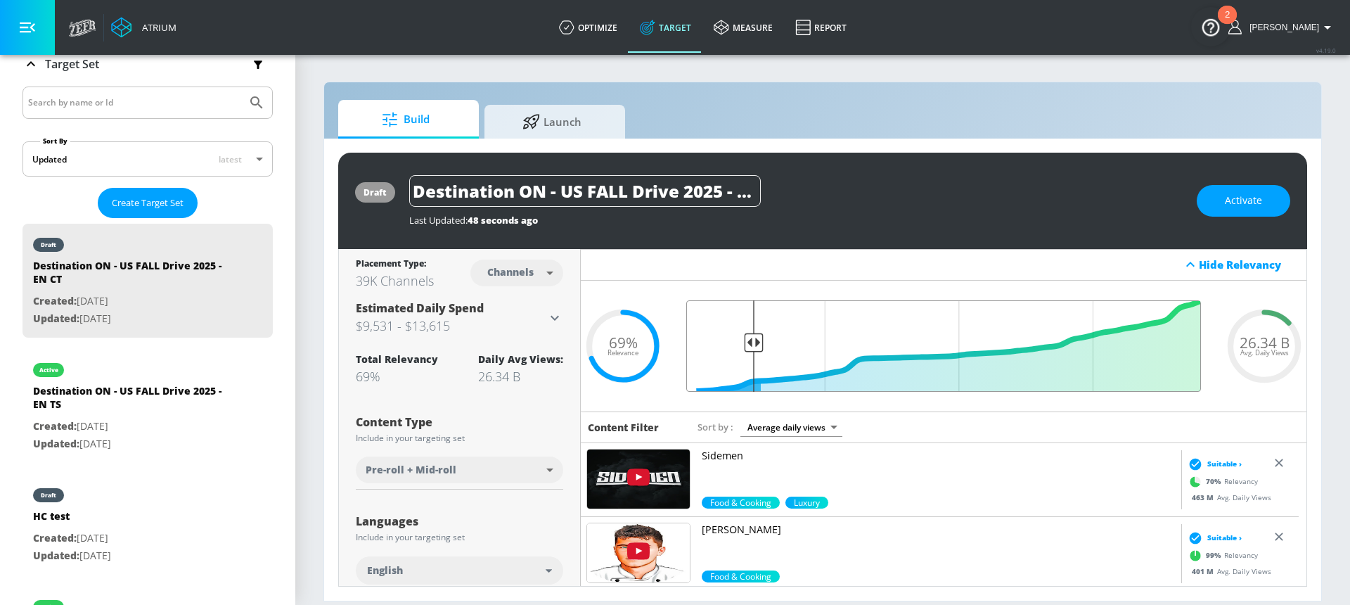
drag, startPoint x: 851, startPoint y: 338, endPoint x: 751, endPoint y: 340, distance: 99.9
click at [751, 340] on input "Final Threshold" at bounding box center [943, 345] width 529 height 91
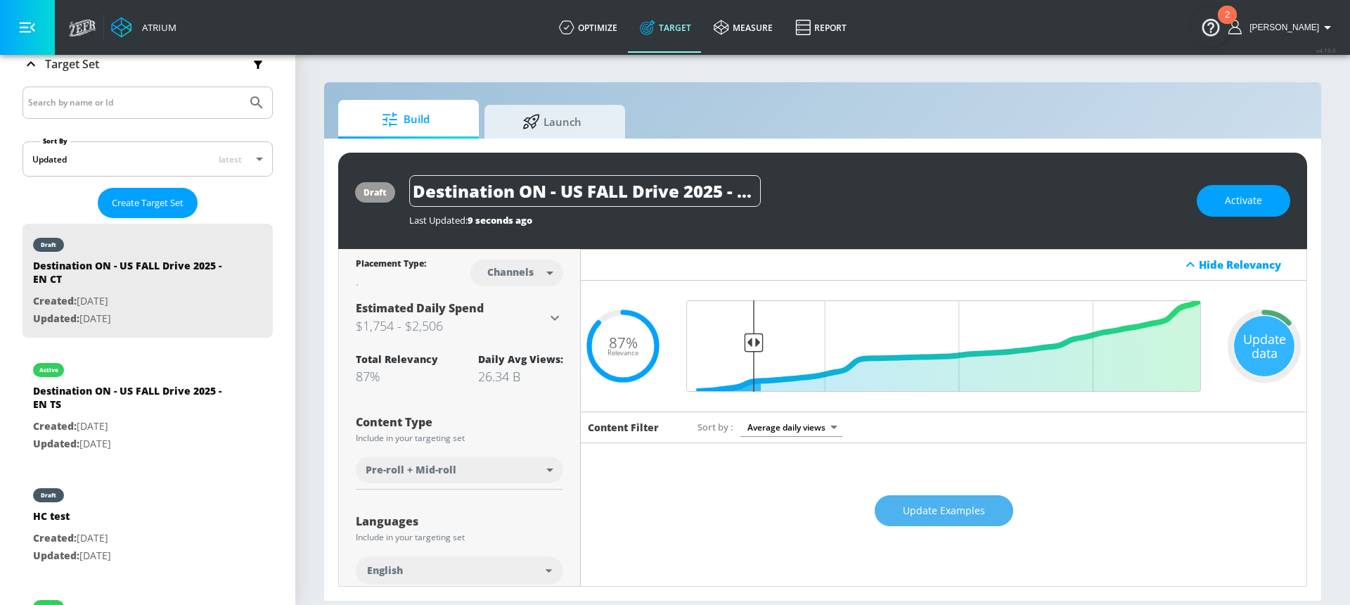
click at [928, 515] on span "Update Examples" at bounding box center [944, 511] width 82 height 18
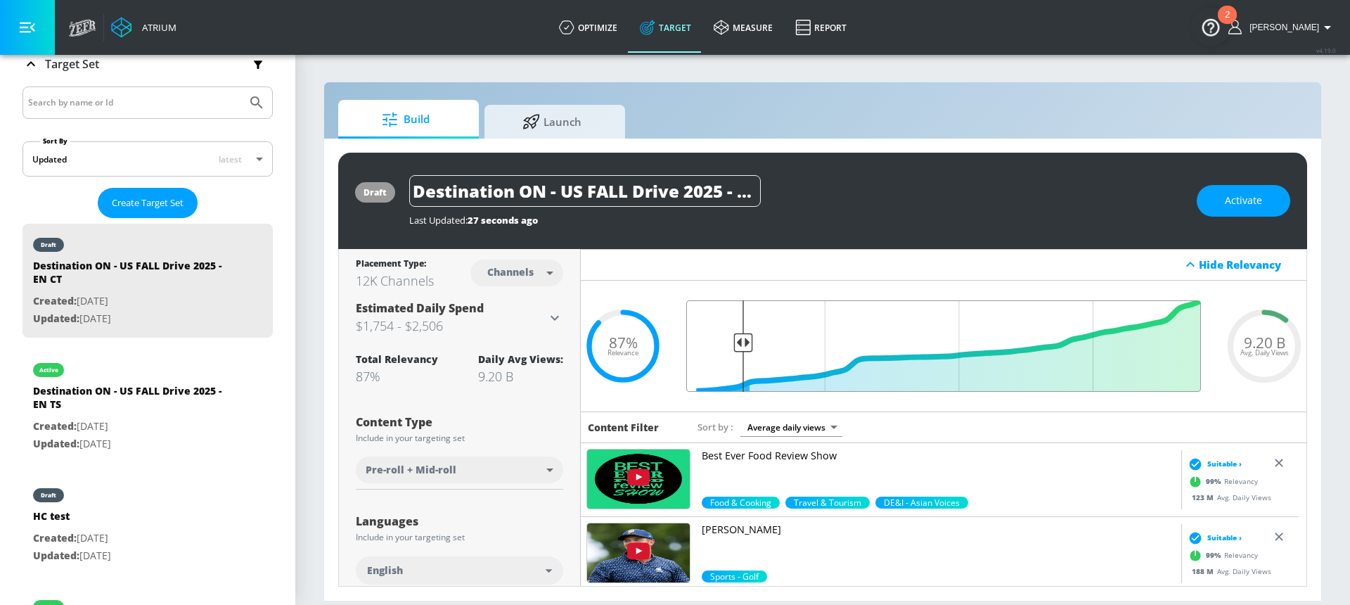
drag, startPoint x: 753, startPoint y: 342, endPoint x: 741, endPoint y: 342, distance: 12.7
click at [741, 342] on input "Final Threshold" at bounding box center [943, 345] width 529 height 91
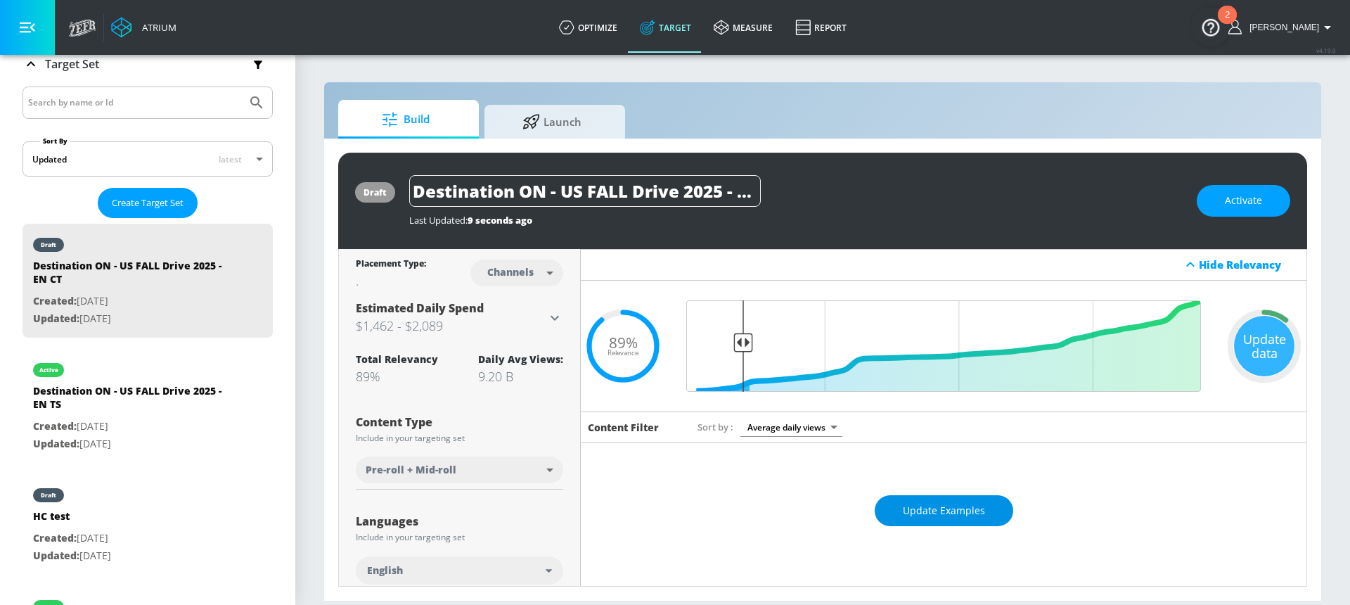
click at [938, 506] on span "Update Examples" at bounding box center [944, 511] width 82 height 18
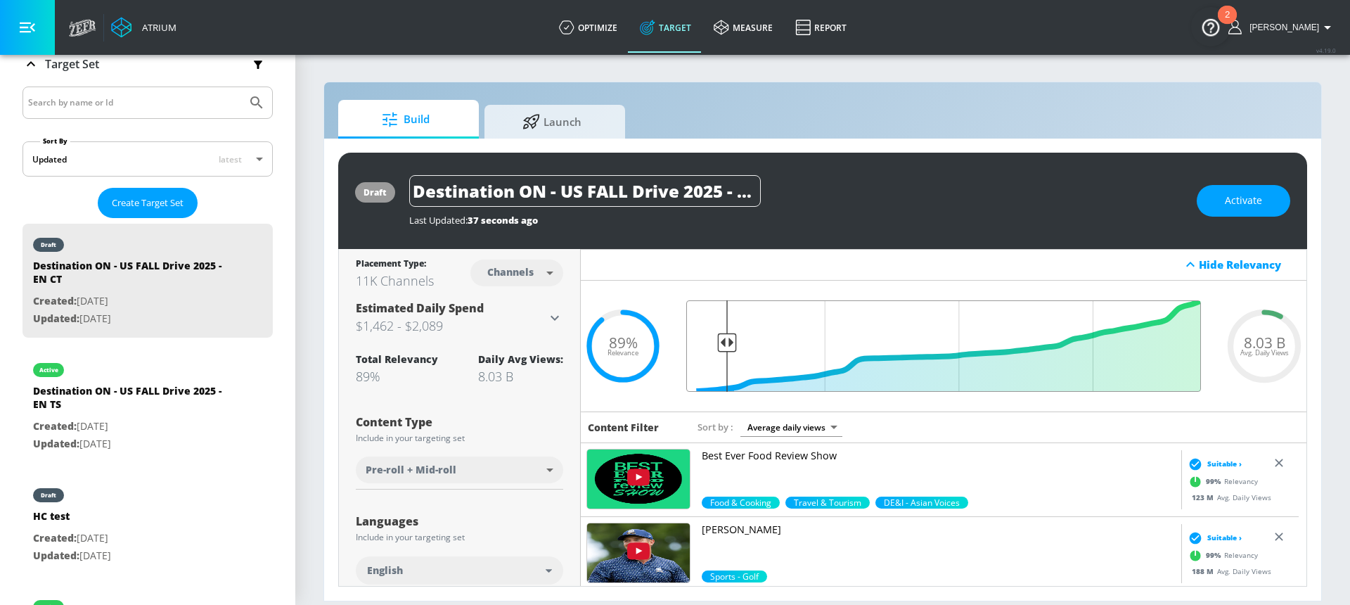
drag, startPoint x: 739, startPoint y: 345, endPoint x: 726, endPoint y: 346, distance: 13.4
click at [726, 346] on input "Final Threshold" at bounding box center [943, 345] width 529 height 91
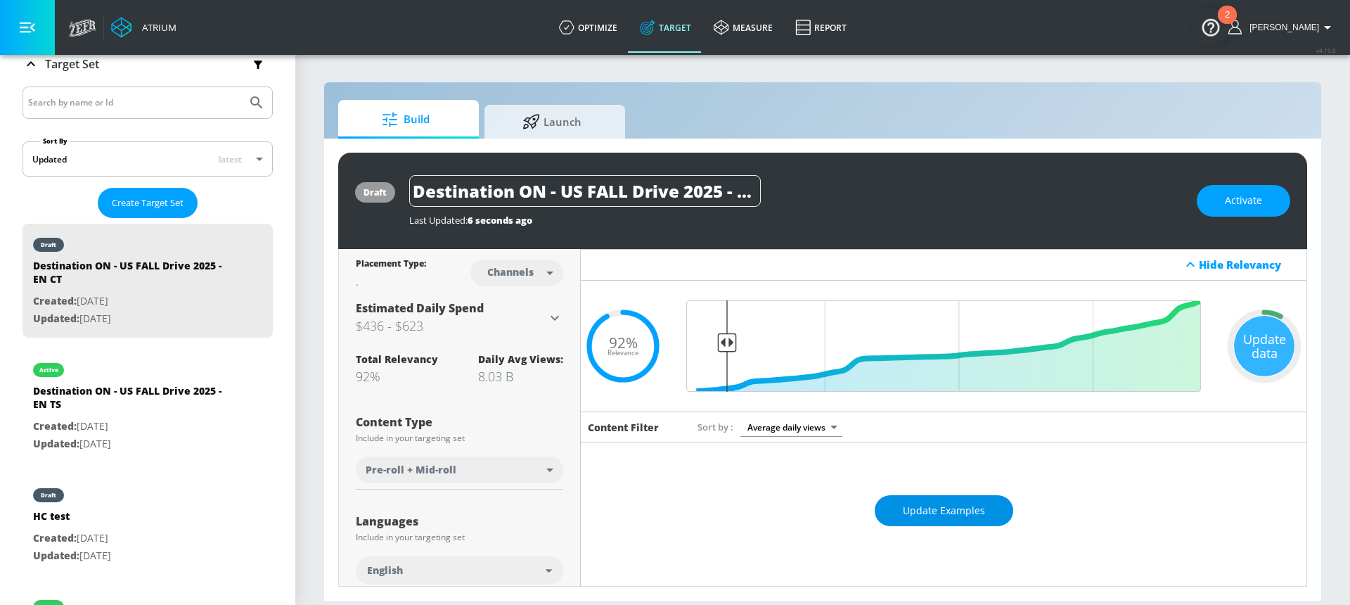
click at [970, 504] on span "Update Examples" at bounding box center [944, 511] width 82 height 18
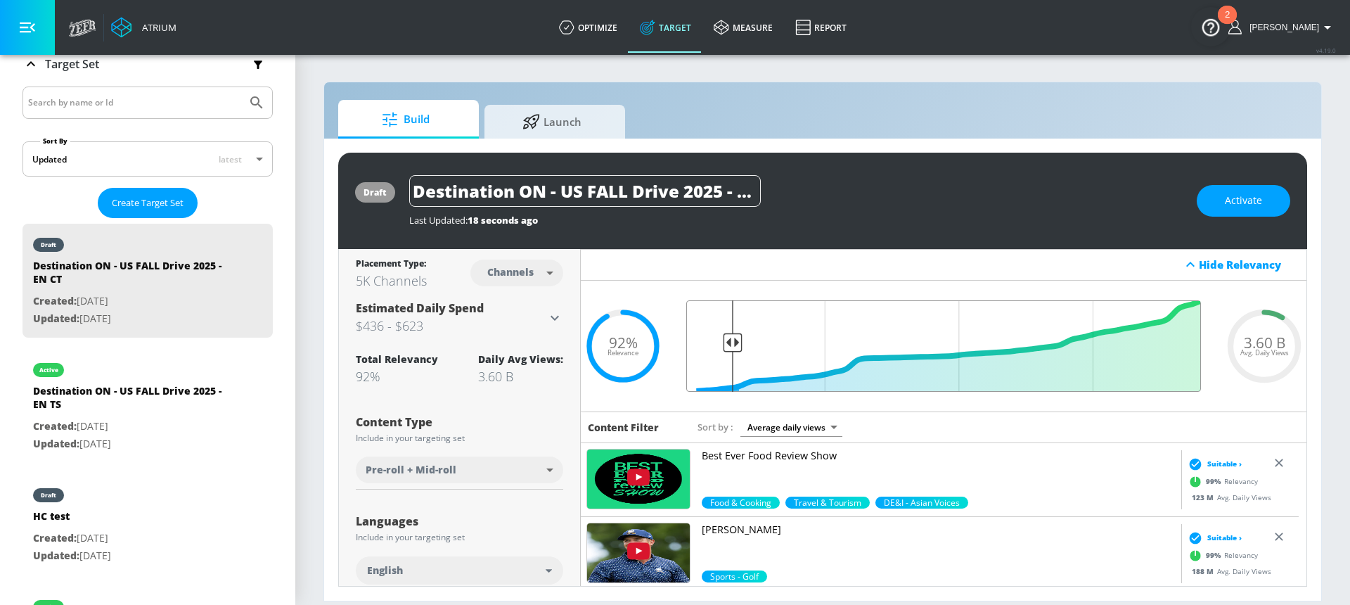
type input "0.91"
click at [731, 344] on input "Final Threshold" at bounding box center [943, 345] width 529 height 91
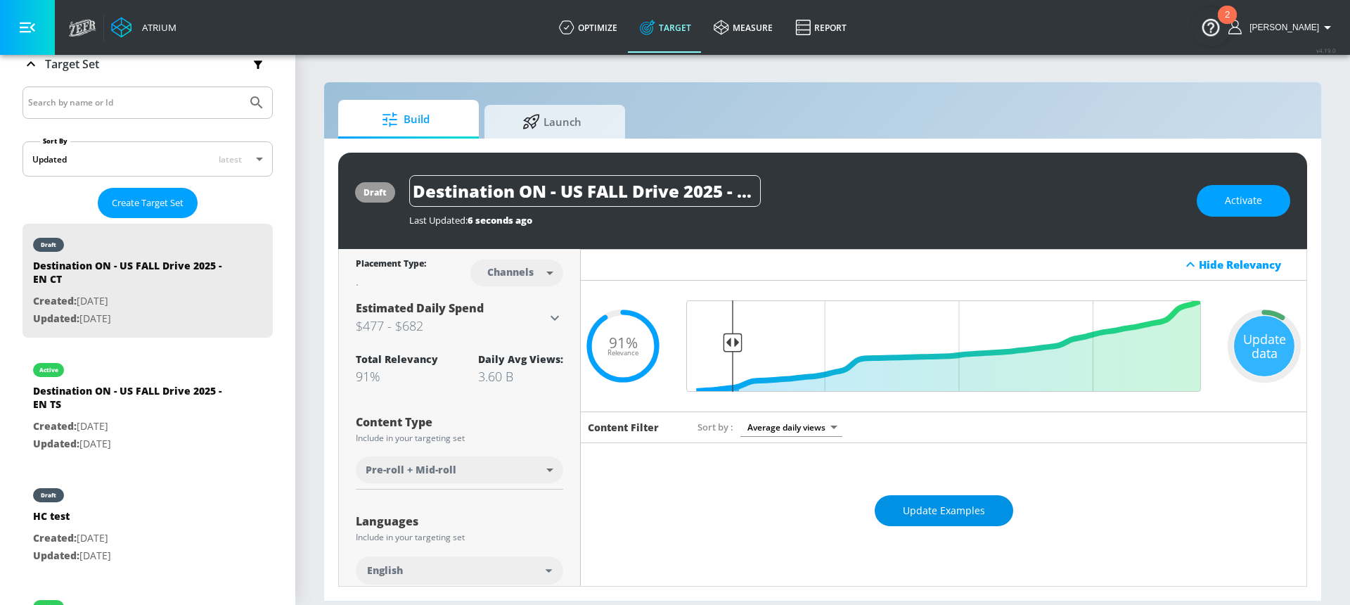
click at [919, 502] on span "Update Examples" at bounding box center [944, 511] width 82 height 18
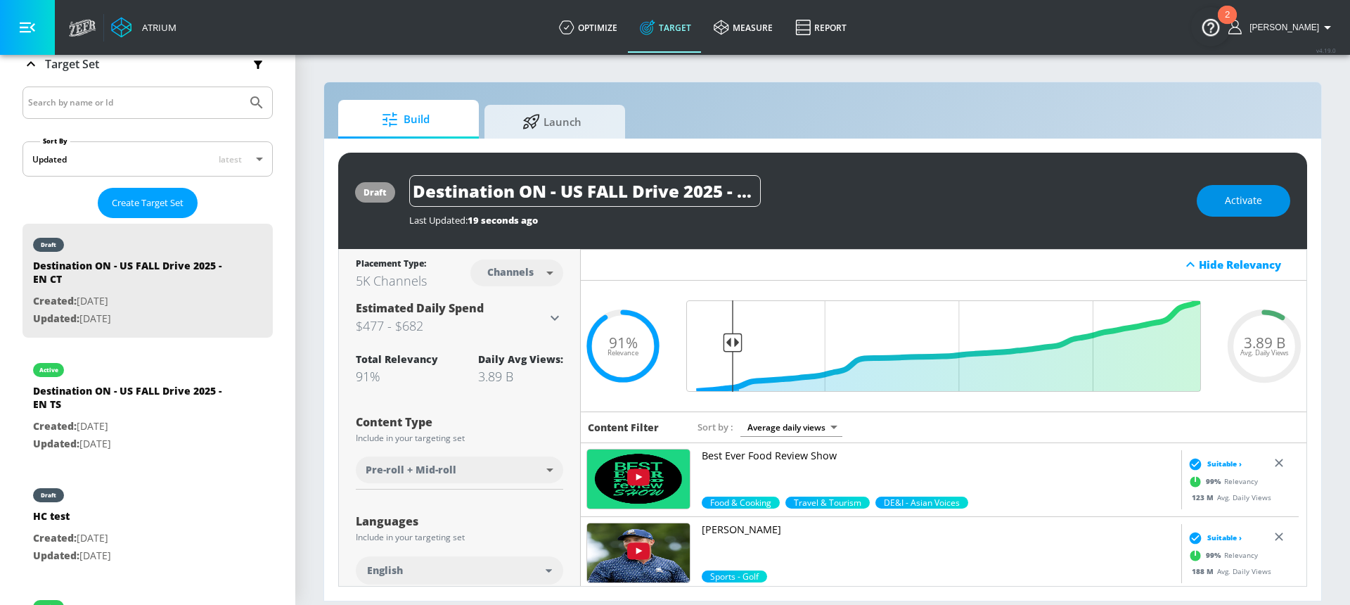
click at [1250, 198] on span "Activate" at bounding box center [1243, 201] width 37 height 18
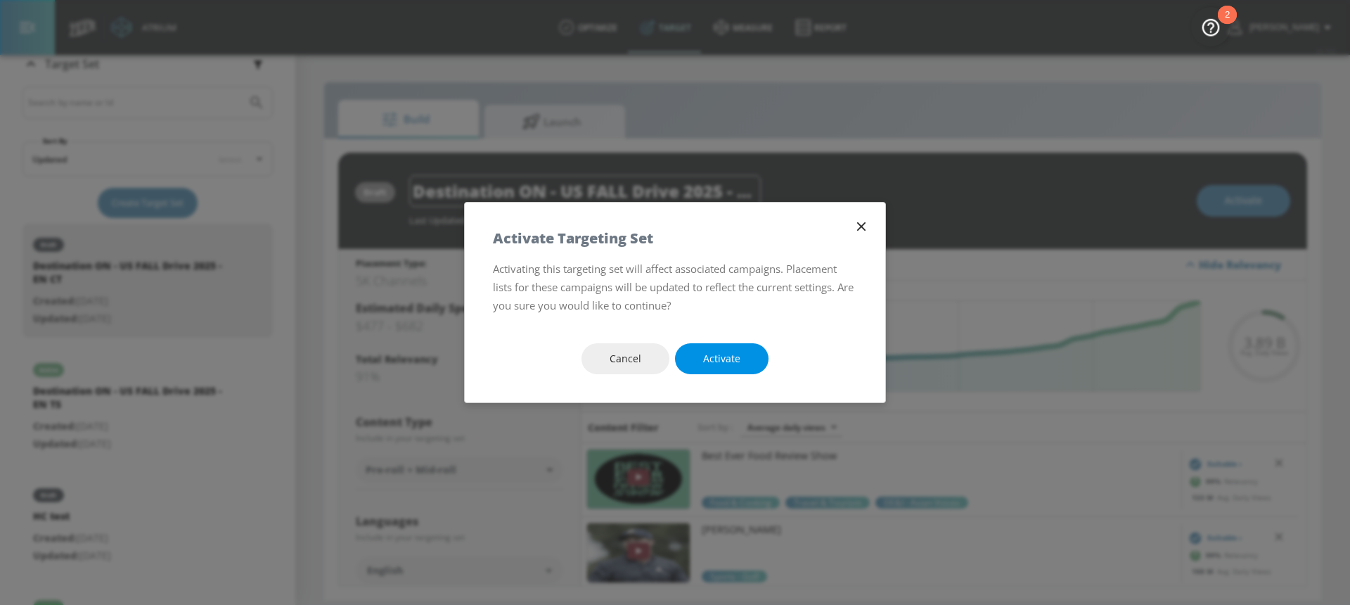
click at [701, 345] on button "Activate" at bounding box center [722, 359] width 94 height 32
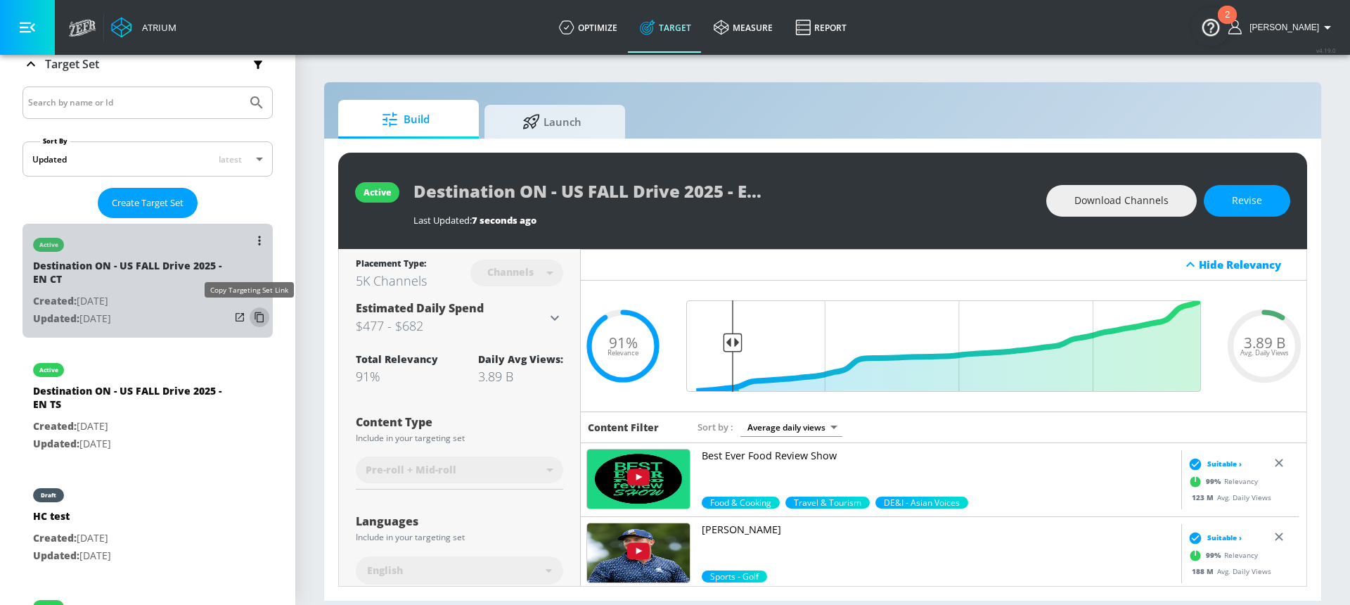
click at [248, 316] on icon "list of Target Set" at bounding box center [259, 317] width 23 height 23
